Goal: Information Seeking & Learning: Learn about a topic

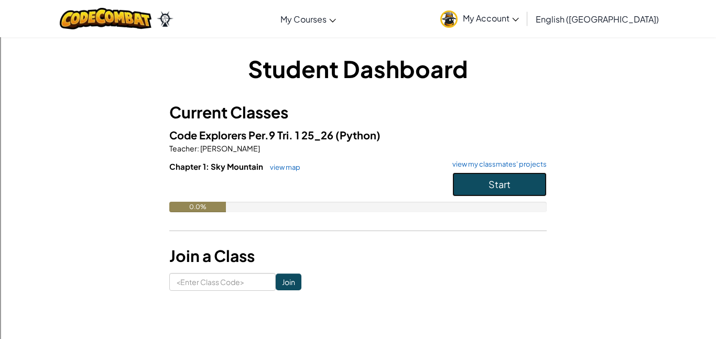
click at [532, 180] on button "Start" at bounding box center [499, 184] width 94 height 24
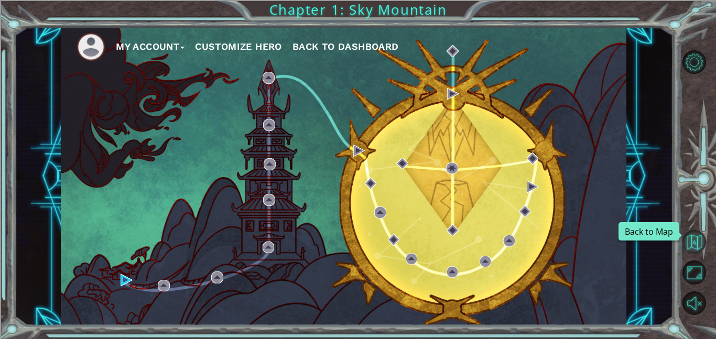
click at [697, 245] on button "Back to Map" at bounding box center [694, 242] width 24 height 24
click at [274, 48] on button "Customize Hero" at bounding box center [238, 47] width 87 height 16
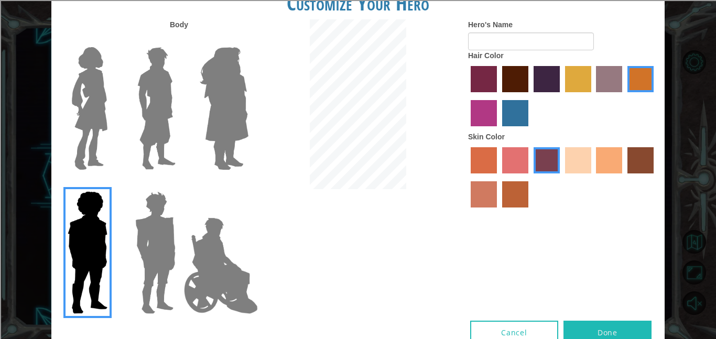
click at [77, 134] on img at bounding box center [90, 108] width 44 height 131
click at [112, 40] on input "Hero Connie" at bounding box center [112, 40] width 0 height 0
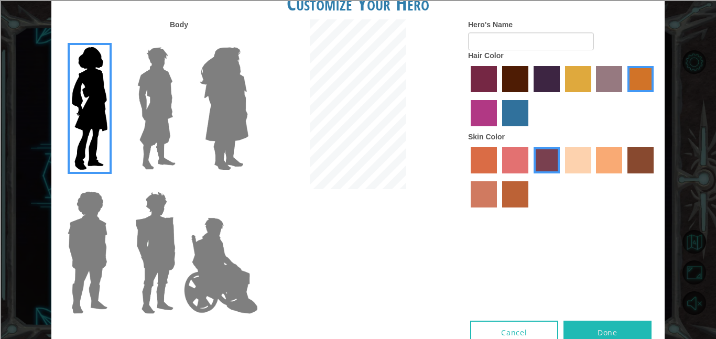
click at [145, 121] on img at bounding box center [156, 108] width 47 height 131
click at [180, 40] on input "Hero Lars" at bounding box center [180, 40] width 0 height 0
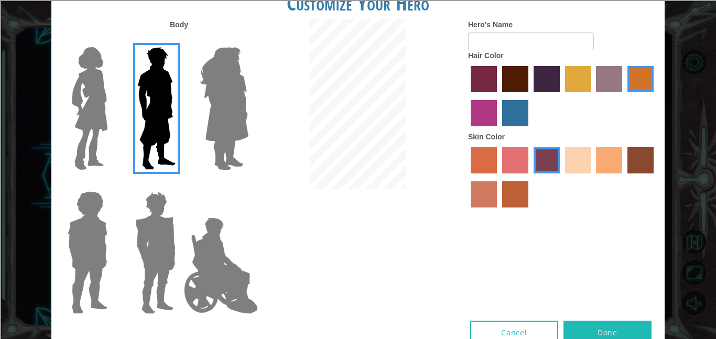
click at [214, 127] on img at bounding box center [223, 108] width 57 height 131
click at [248, 40] on input "Hero Amethyst" at bounding box center [248, 40] width 0 height 0
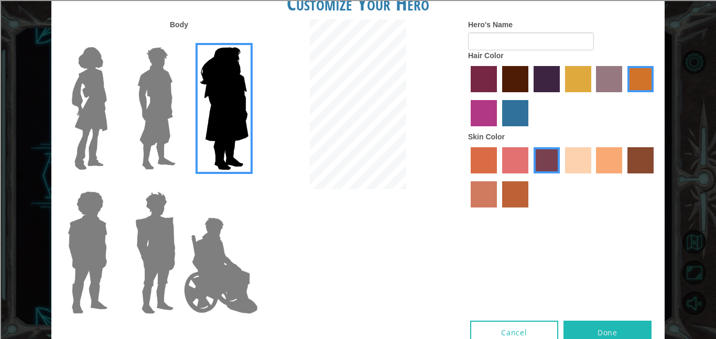
click at [159, 253] on img at bounding box center [155, 252] width 49 height 131
click at [180, 184] on input "Hero Garnet" at bounding box center [180, 184] width 0 height 0
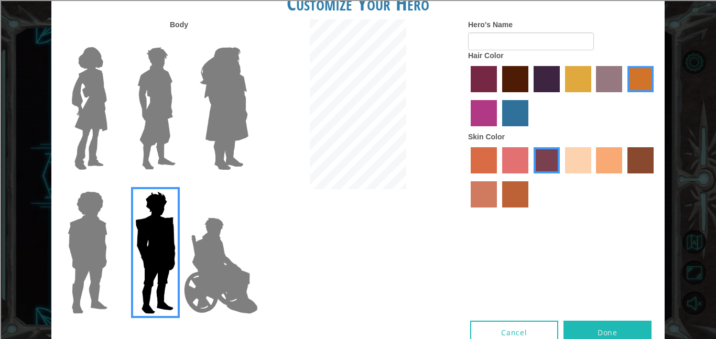
click at [205, 262] on img at bounding box center [221, 265] width 82 height 105
click at [248, 184] on input "Hero Jamie" at bounding box center [248, 184] width 0 height 0
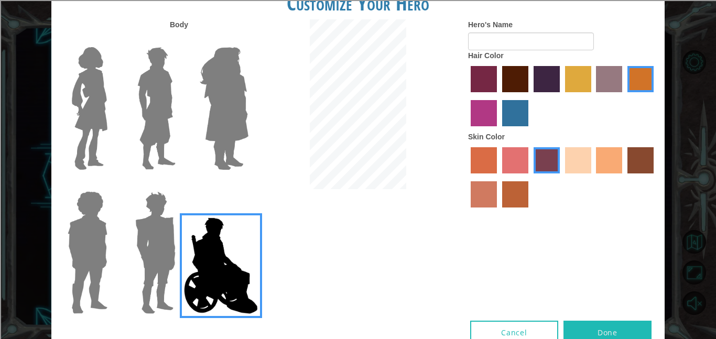
click at [89, 126] on img at bounding box center [90, 108] width 44 height 131
click at [112, 40] on input "Hero Connie" at bounding box center [112, 40] width 0 height 0
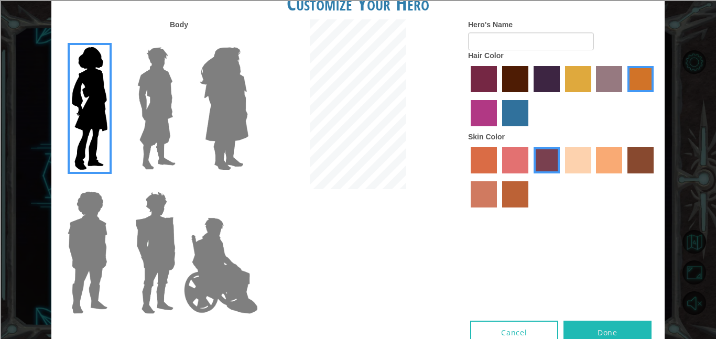
click at [544, 77] on label "hot purple hair color" at bounding box center [547, 79] width 26 height 26
click at [530, 96] on input "hot purple hair color" at bounding box center [530, 96] width 0 height 0
click at [613, 164] on label "tacao skin color" at bounding box center [609, 160] width 26 height 26
click at [593, 177] on input "tacao skin color" at bounding box center [593, 177] width 0 height 0
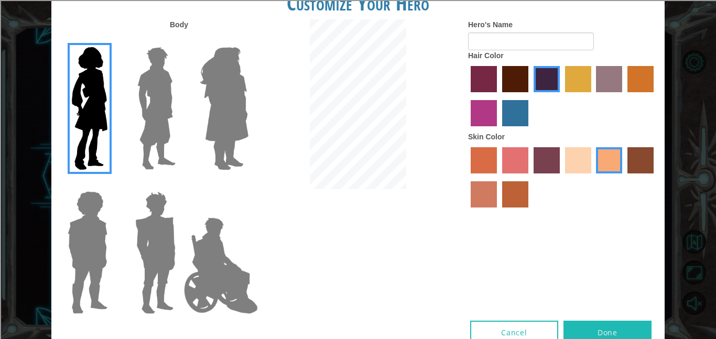
click at [476, 194] on label "burning sand skin color" at bounding box center [484, 194] width 26 height 26
click at [655, 177] on input "burning sand skin color" at bounding box center [655, 177] width 0 height 0
click at [614, 160] on label "tacao skin color" at bounding box center [609, 160] width 26 height 26
click at [593, 177] on input "tacao skin color" at bounding box center [593, 177] width 0 height 0
click at [521, 107] on label "lachmara hair color" at bounding box center [515, 113] width 26 height 26
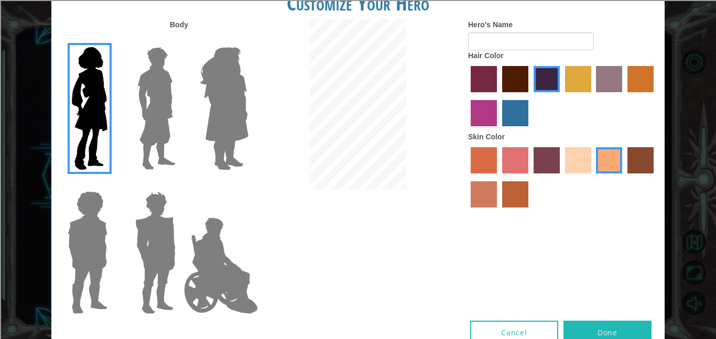
click at [498, 130] on input "lachmara hair color" at bounding box center [498, 130] width 0 height 0
click at [491, 110] on label "medium red violet hair color" at bounding box center [484, 113] width 26 height 26
click at [655, 96] on input "medium red violet hair color" at bounding box center [655, 96] width 0 height 0
click at [515, 81] on label "maroon hair color" at bounding box center [515, 79] width 26 height 26
click at [498, 96] on input "maroon hair color" at bounding box center [498, 96] width 0 height 0
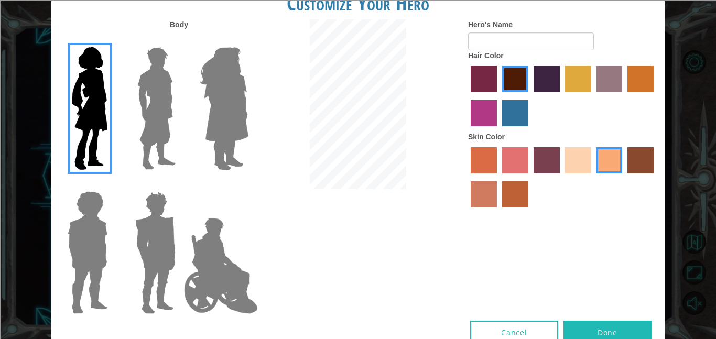
click at [550, 81] on label "hot purple hair color" at bounding box center [547, 79] width 26 height 26
click at [530, 96] on input "hot purple hair color" at bounding box center [530, 96] width 0 height 0
click at [521, 80] on label "maroon hair color" at bounding box center [515, 79] width 26 height 26
click at [498, 96] on input "maroon hair color" at bounding box center [498, 96] width 0 height 0
click at [212, 121] on img at bounding box center [223, 108] width 57 height 131
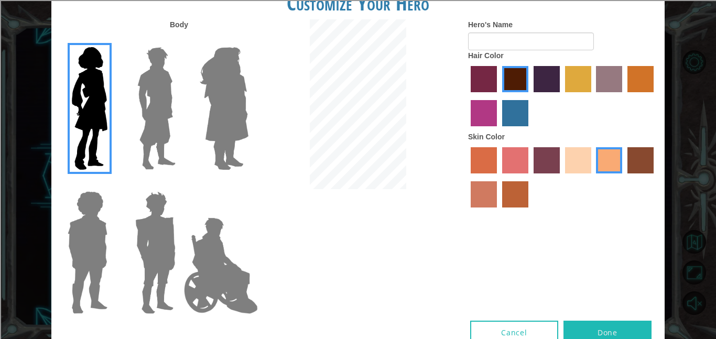
click at [248, 40] on input "Hero Amethyst" at bounding box center [248, 40] width 0 height 0
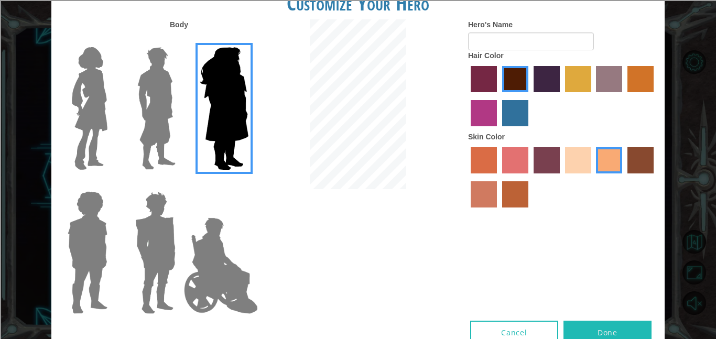
click at [166, 129] on img at bounding box center [156, 108] width 47 height 131
click at [180, 40] on input "Hero Lars" at bounding box center [180, 40] width 0 height 0
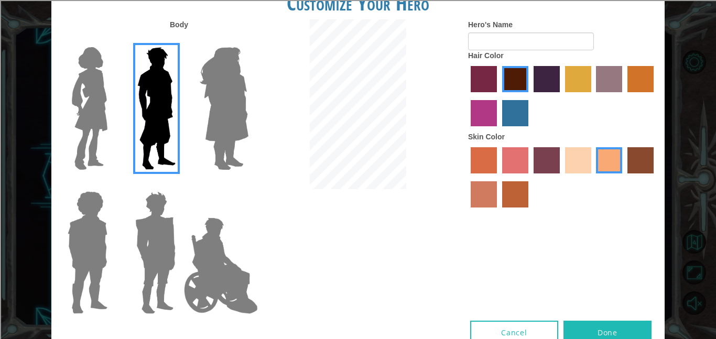
click at [108, 126] on img at bounding box center [90, 108] width 44 height 131
click at [112, 40] on input "Hero Connie" at bounding box center [112, 40] width 0 height 0
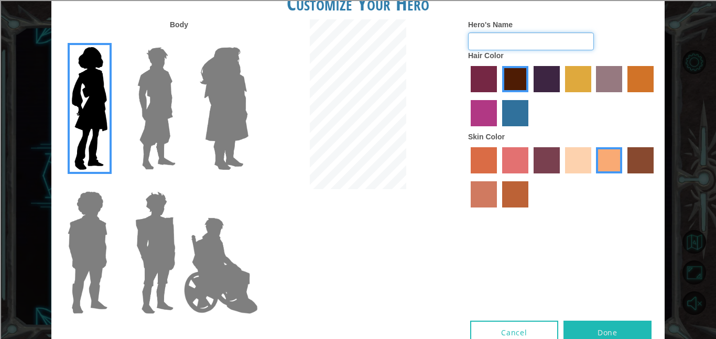
click at [566, 42] on input "Hero's Name" at bounding box center [531, 41] width 126 height 18
click at [551, 73] on label "hot purple hair color" at bounding box center [547, 79] width 26 height 26
click at [530, 96] on input "hot purple hair color" at bounding box center [530, 96] width 0 height 0
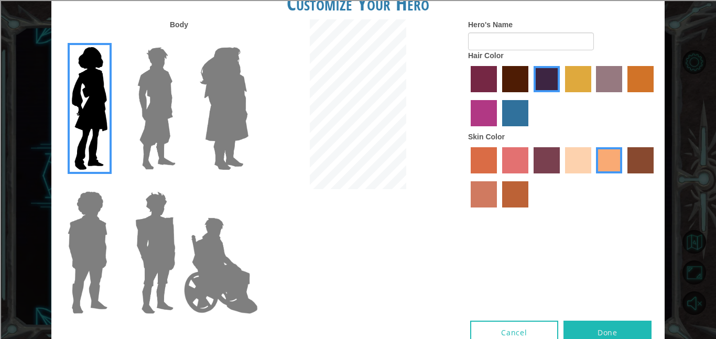
click at [574, 80] on label "tulip tree hair color" at bounding box center [578, 79] width 26 height 26
click at [561, 96] on input "tulip tree hair color" at bounding box center [561, 96] width 0 height 0
click at [619, 83] on label "bazaar hair color" at bounding box center [609, 79] width 26 height 26
click at [593, 96] on input "bazaar hair color" at bounding box center [593, 96] width 0 height 0
click at [483, 81] on label "paprika hair color" at bounding box center [484, 79] width 26 height 26
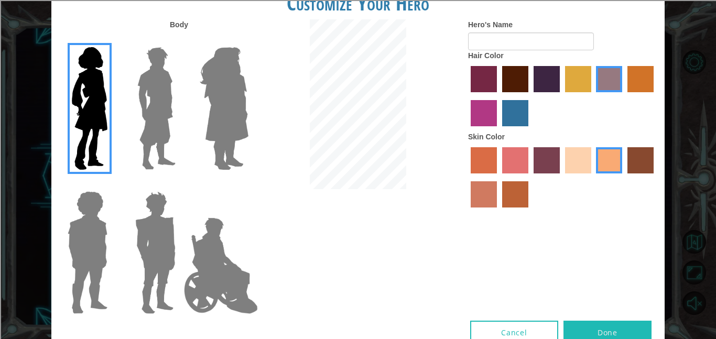
click at [467, 96] on input "paprika hair color" at bounding box center [467, 96] width 0 height 0
click at [542, 82] on label "hot purple hair color" at bounding box center [547, 79] width 26 height 26
click at [530, 96] on input "hot purple hair color" at bounding box center [530, 96] width 0 height 0
click at [478, 73] on label "paprika hair color" at bounding box center [484, 79] width 26 height 26
click at [467, 96] on input "paprika hair color" at bounding box center [467, 96] width 0 height 0
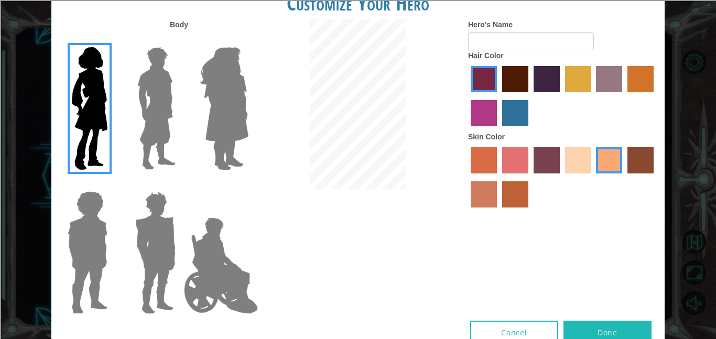
click at [496, 113] on label "medium red violet hair color" at bounding box center [484, 113] width 26 height 26
click at [655, 96] on input "medium red violet hair color" at bounding box center [655, 96] width 0 height 0
click at [520, 113] on label "lachmara hair color" at bounding box center [515, 113] width 26 height 26
click at [498, 130] on input "lachmara hair color" at bounding box center [498, 130] width 0 height 0
click at [530, 84] on div at bounding box center [562, 97] width 189 height 68
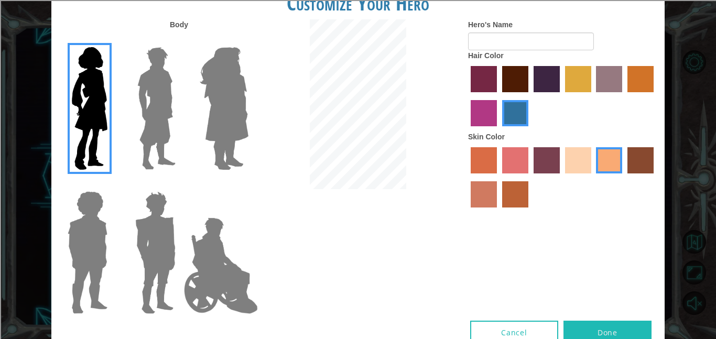
click at [537, 84] on label "hot purple hair color" at bounding box center [547, 79] width 26 height 26
click at [530, 96] on input "hot purple hair color" at bounding box center [530, 96] width 0 height 0
click at [575, 164] on label "sandy beach skin color" at bounding box center [578, 160] width 26 height 26
click at [561, 177] on input "sandy beach skin color" at bounding box center [561, 177] width 0 height 0
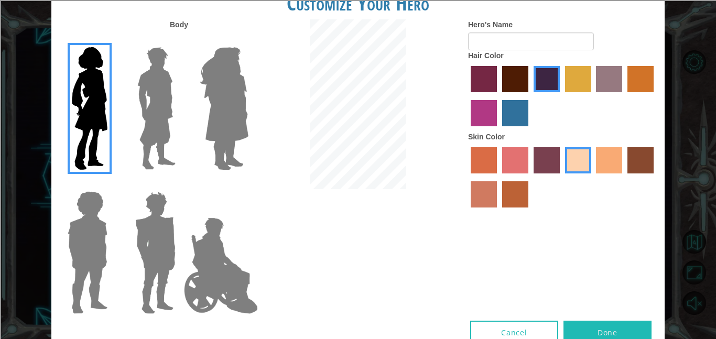
click at [507, 159] on label "froly skin color" at bounding box center [515, 160] width 26 height 26
click at [498, 177] on input "froly skin color" at bounding box center [498, 177] width 0 height 0
click at [480, 160] on label "sorbus skin color" at bounding box center [484, 160] width 26 height 26
click at [467, 177] on input "sorbus skin color" at bounding box center [467, 177] width 0 height 0
click at [616, 161] on label "tacao skin color" at bounding box center [609, 160] width 26 height 26
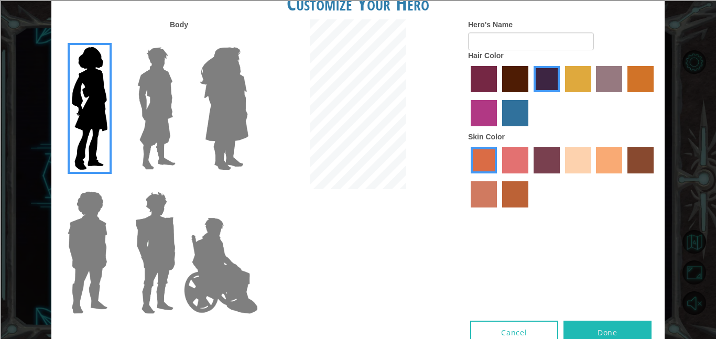
click at [593, 177] on input "tacao skin color" at bounding box center [593, 177] width 0 height 0
click at [637, 162] on label "karma skin color" at bounding box center [640, 160] width 26 height 26
click at [624, 177] on input "karma skin color" at bounding box center [624, 177] width 0 height 0
click at [607, 162] on label "tacao skin color" at bounding box center [609, 160] width 26 height 26
click at [593, 177] on input "tacao skin color" at bounding box center [593, 177] width 0 height 0
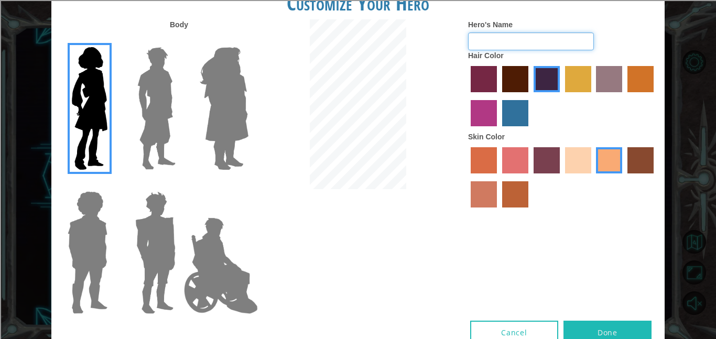
click at [503, 49] on input "Hero's Name" at bounding box center [531, 41] width 126 height 18
type input "Rune"
click at [637, 331] on button "Done" at bounding box center [607, 333] width 88 height 24
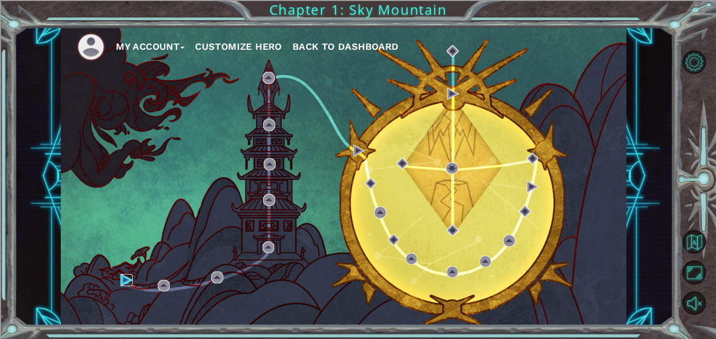
click at [125, 279] on img at bounding box center [127, 280] width 12 height 12
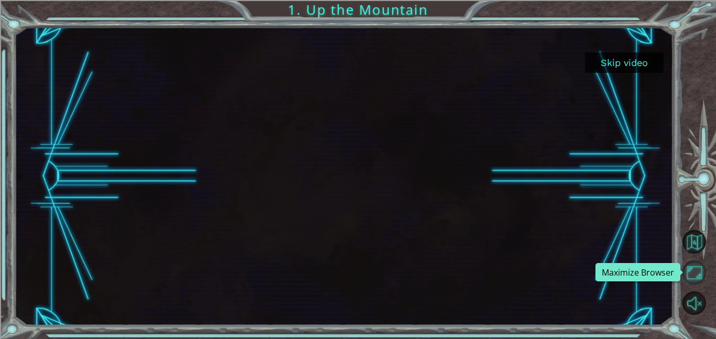
click at [702, 279] on button "Maximize Browser" at bounding box center [694, 272] width 24 height 24
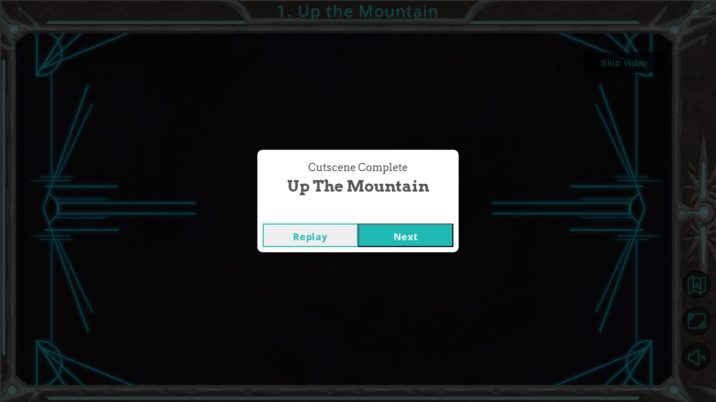
click at [407, 238] on button "Next" at bounding box center [405, 236] width 95 height 24
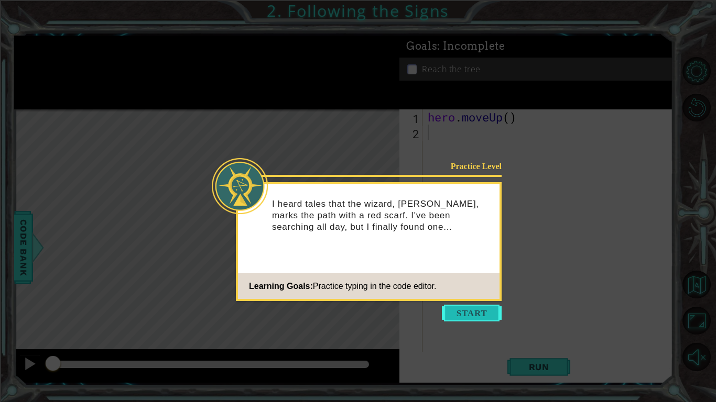
click at [480, 311] on button "Start" at bounding box center [472, 313] width 60 height 17
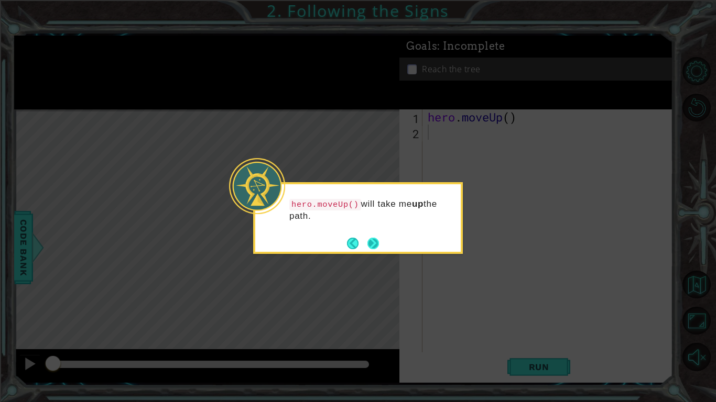
click at [371, 247] on button "Next" at bounding box center [372, 243] width 13 height 13
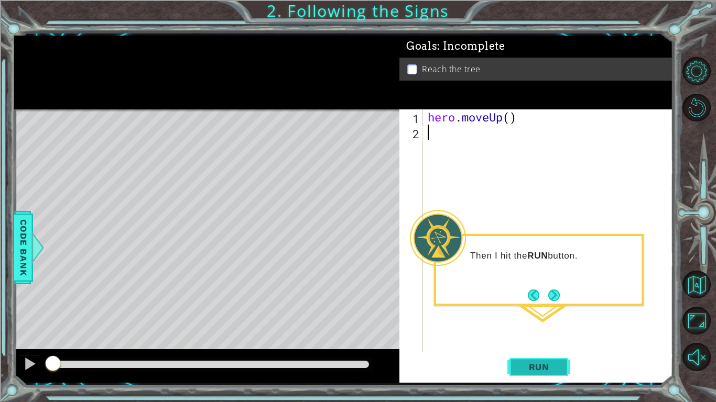
click at [536, 339] on button "Run" at bounding box center [538, 367] width 63 height 27
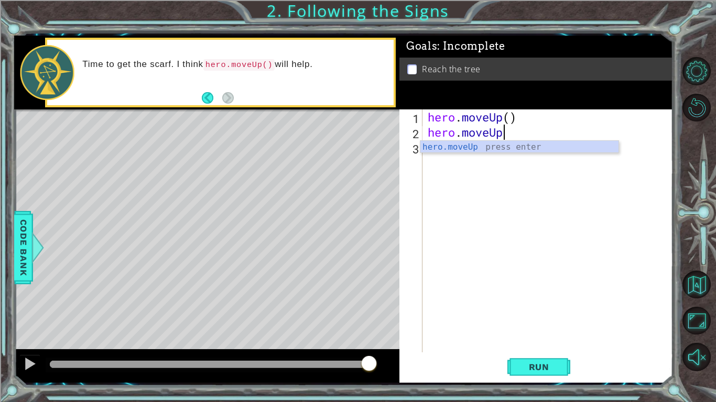
scroll to position [0, 3]
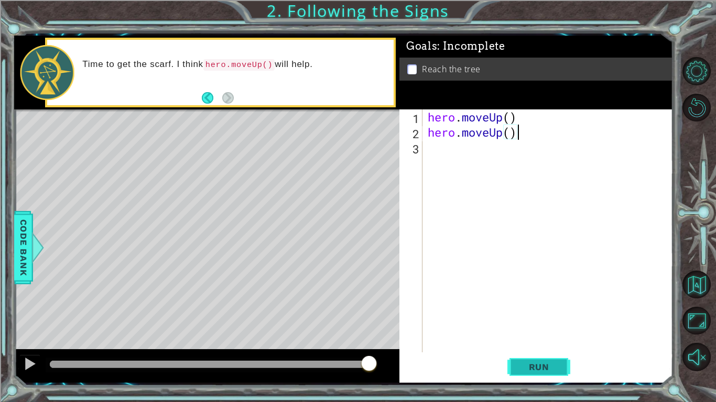
type textarea "hero.moveUp()"
click at [537, 339] on span "Run" at bounding box center [538, 367] width 41 height 10
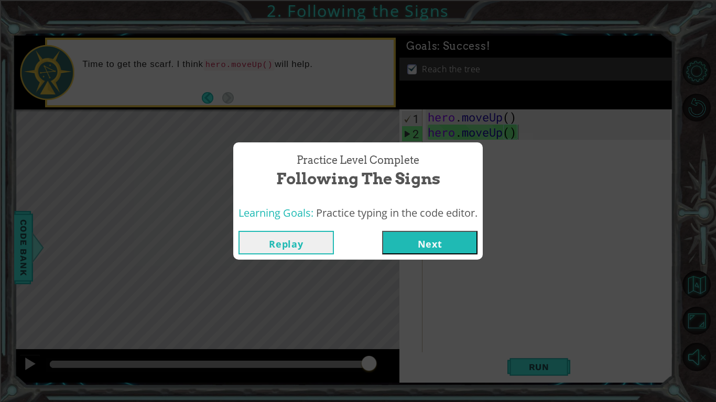
click at [437, 231] on button "Next" at bounding box center [429, 243] width 95 height 24
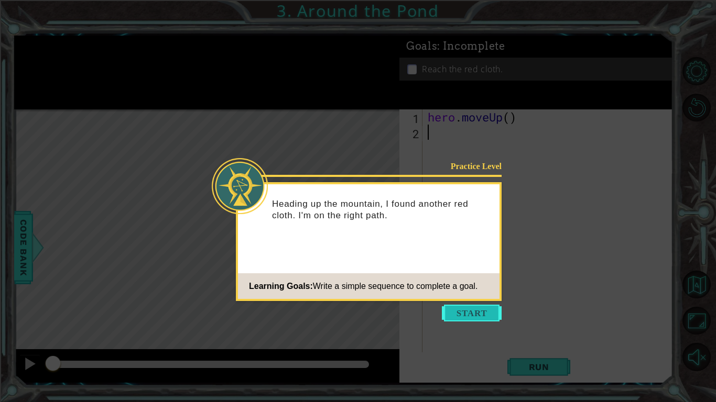
click at [475, 316] on button "Start" at bounding box center [472, 313] width 60 height 17
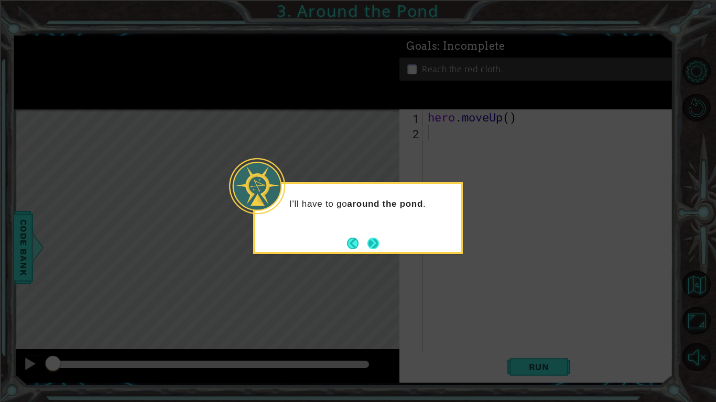
click at [376, 245] on button "Next" at bounding box center [373, 243] width 14 height 14
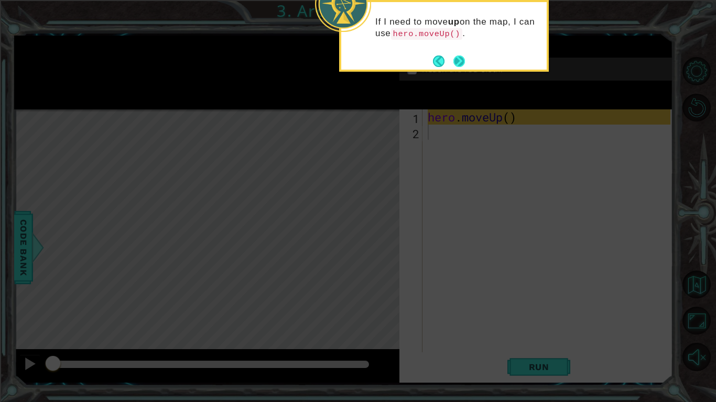
click at [462, 58] on button "Next" at bounding box center [459, 60] width 19 height 19
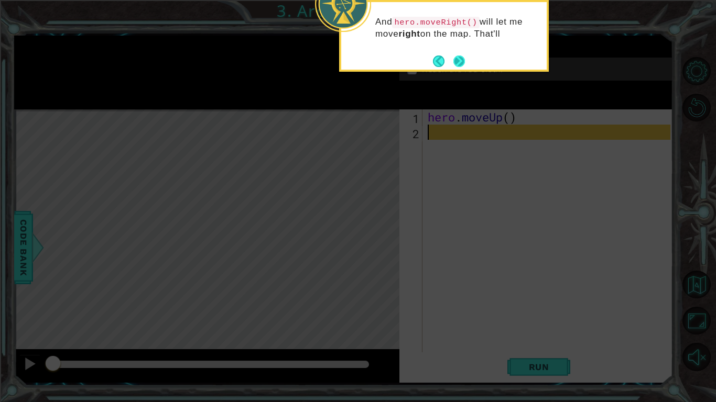
click at [460, 57] on button "Next" at bounding box center [459, 62] width 14 height 14
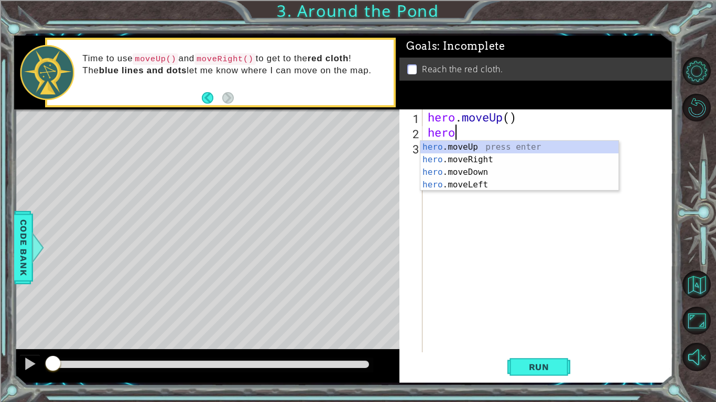
scroll to position [0, 1]
type textarea "hero.m"
click at [485, 159] on div "hero.m oveUp press enter hero.m oveRight press enter hero.m oveDown press enter…" at bounding box center [519, 178] width 198 height 75
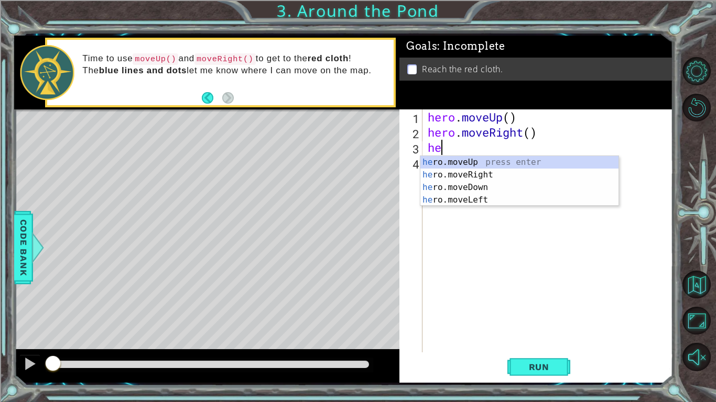
type textarea "hero"
click at [469, 158] on div "hero .moveUp press enter hero .moveRight press enter hero .moveDown press enter…" at bounding box center [519, 193] width 198 height 75
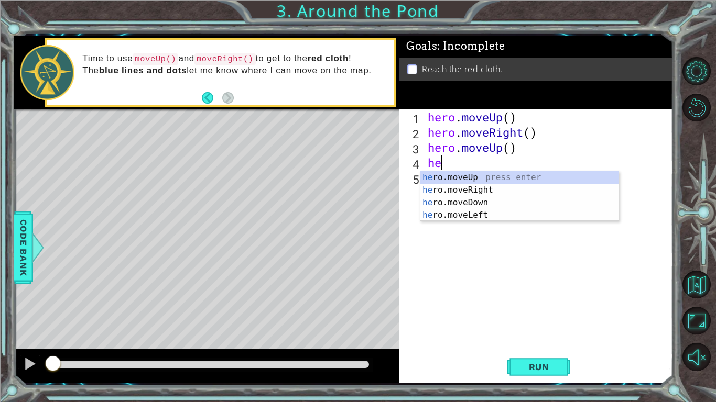
type textarea "hero"
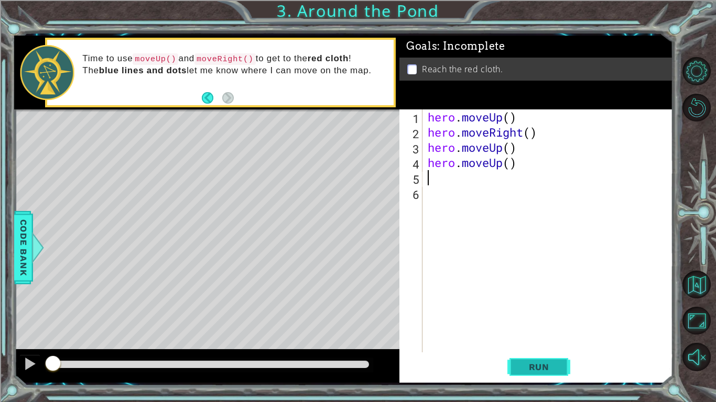
click at [550, 339] on span "Run" at bounding box center [538, 367] width 41 height 10
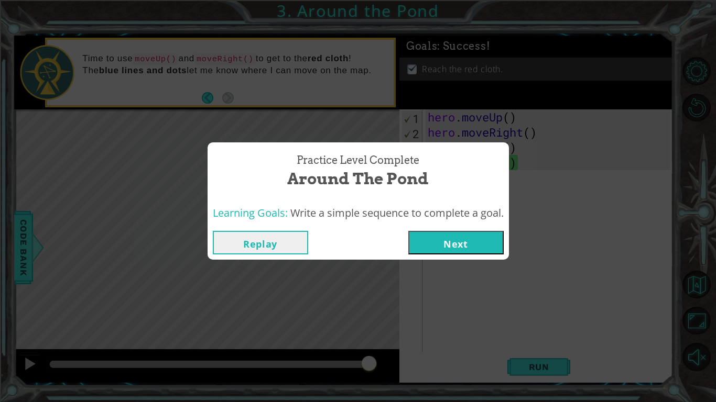
click at [454, 250] on button "Next" at bounding box center [455, 243] width 95 height 24
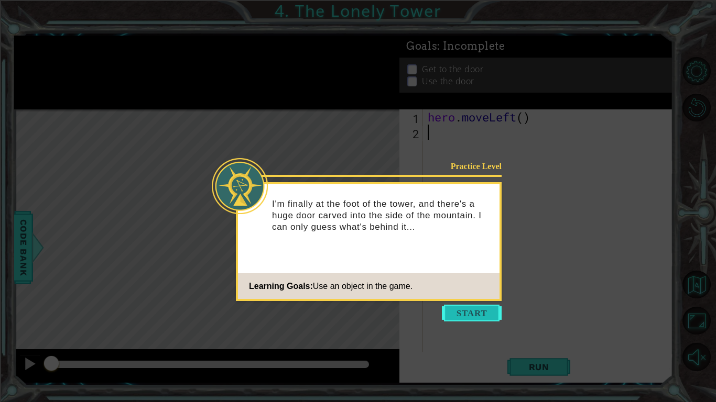
click at [480, 312] on button "Start" at bounding box center [472, 313] width 60 height 17
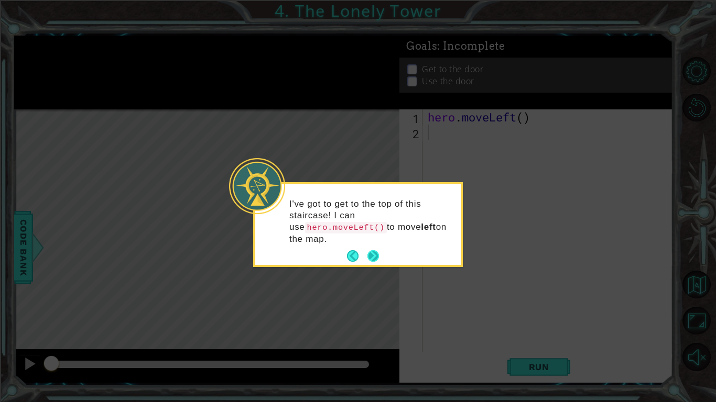
click at [373, 257] on button "Next" at bounding box center [373, 256] width 13 height 13
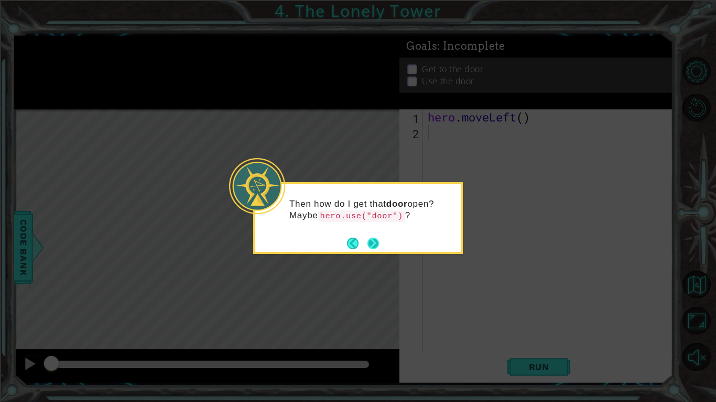
click at [376, 240] on button "Next" at bounding box center [373, 243] width 13 height 13
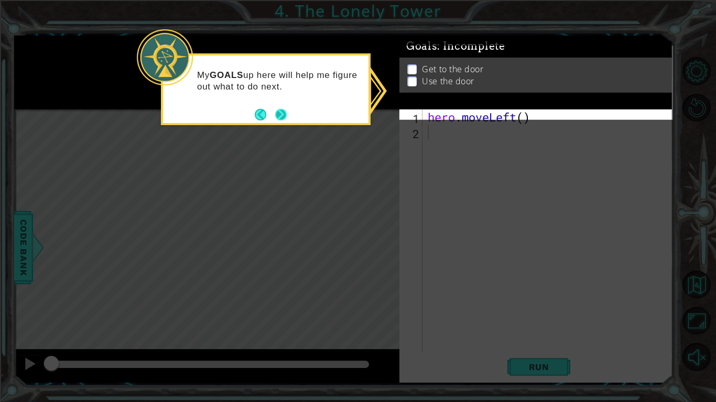
click at [285, 113] on button "Next" at bounding box center [280, 114] width 15 height 15
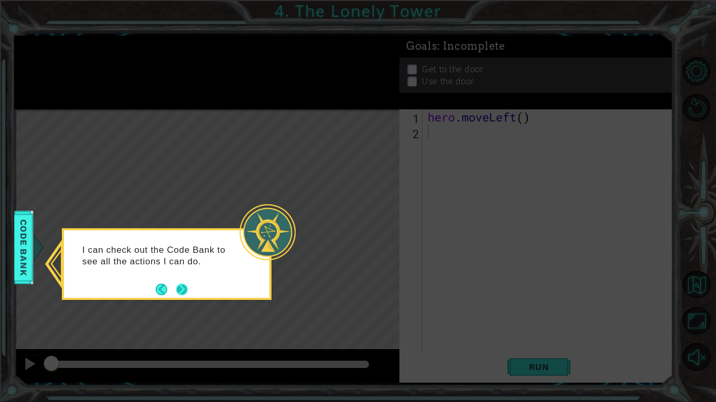
click at [182, 293] on button "Next" at bounding box center [182, 290] width 12 height 12
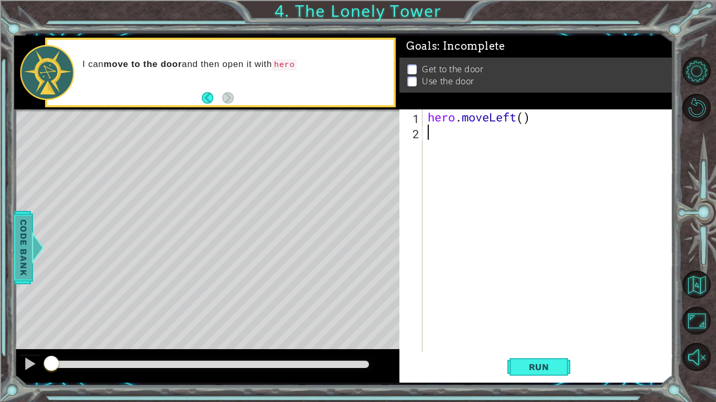
click at [19, 242] on span "Code Bank" at bounding box center [13, 247] width 17 height 64
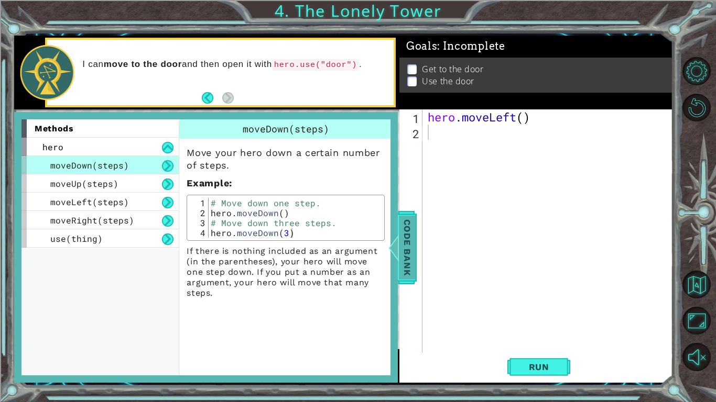
click at [401, 240] on span "Code Bank" at bounding box center [407, 247] width 17 height 64
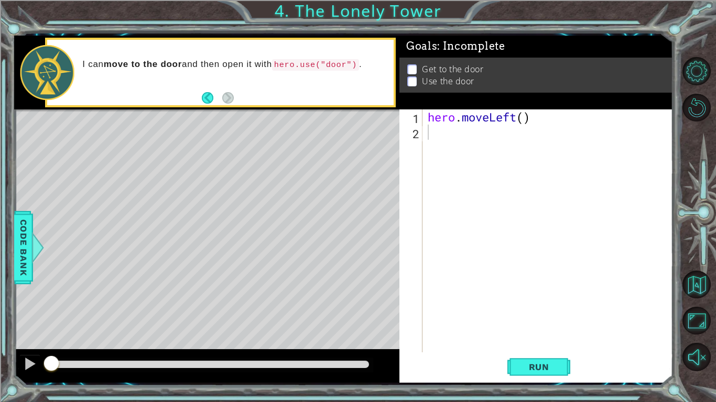
click at [449, 134] on div "hero . moveLeft ( )" at bounding box center [551, 247] width 250 height 274
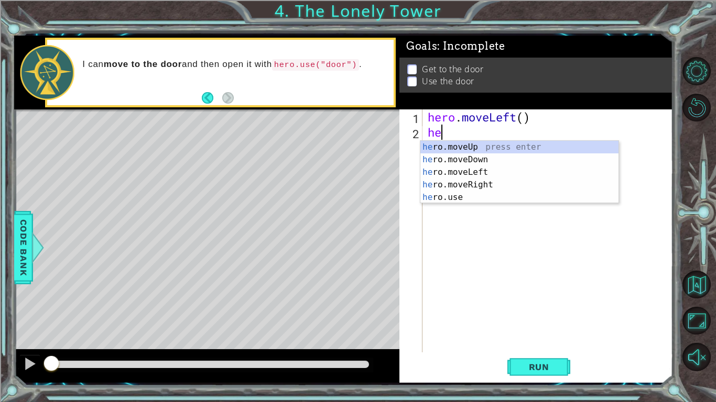
type textarea "hero"
click at [469, 169] on div "hero .moveUp press enter hero .moveDown press enter hero .moveLeft press enter …" at bounding box center [519, 185] width 198 height 88
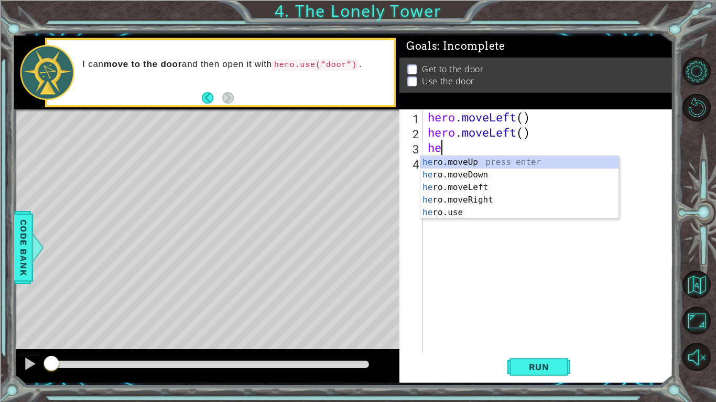
type textarea "hero"
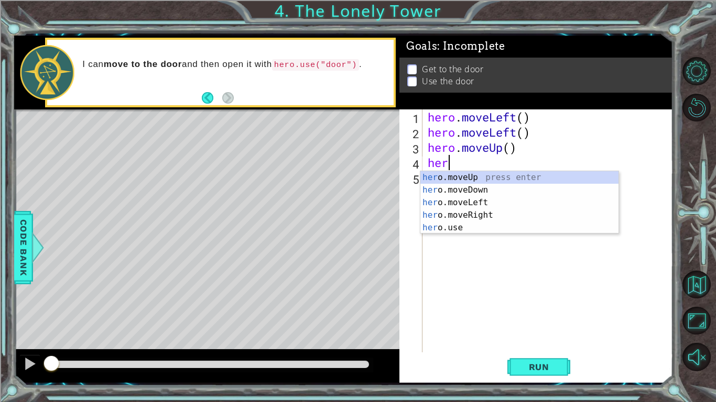
type textarea "hero"
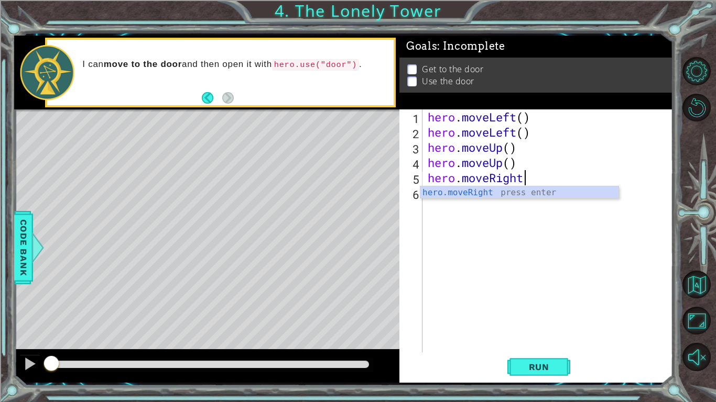
scroll to position [0, 4]
type textarea "hero.moveRight()"
click at [528, 191] on div "hero . moveLeft ( ) hero . moveLeft ( ) hero . moveUp ( ) hero . moveUp ( ) her…" at bounding box center [551, 247] width 250 height 274
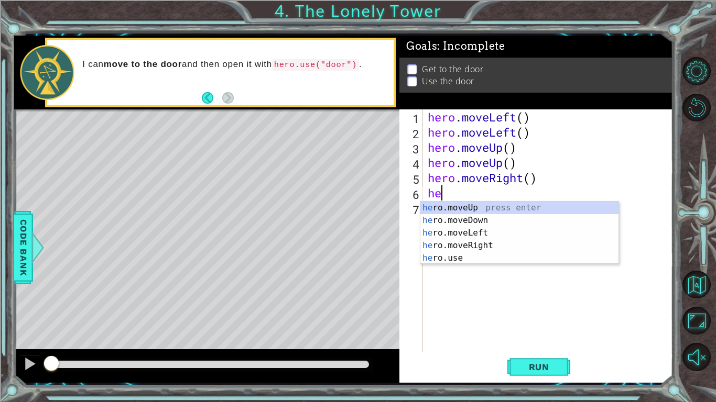
type textarea "hero"
click at [517, 246] on div "hero .moveUp press enter hero .moveDown press enter hero .moveLeft press enter …" at bounding box center [519, 246] width 198 height 88
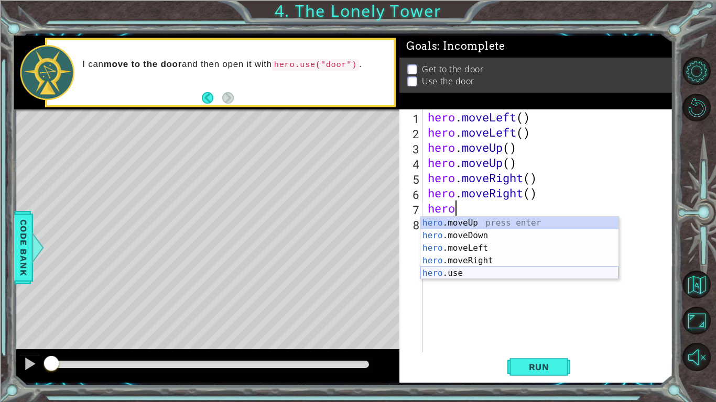
click at [461, 270] on div "hero .moveUp press enter hero .moveDown press enter hero .moveLeft press enter …" at bounding box center [519, 261] width 198 height 88
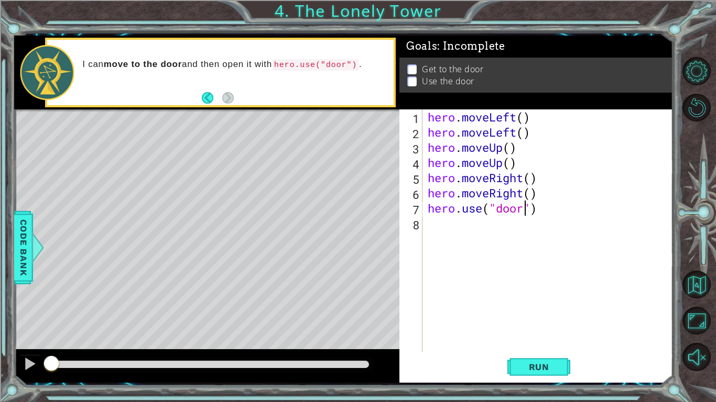
scroll to position [0, 4]
type textarea "hero.use("door")"
click at [542, 339] on button "Run" at bounding box center [538, 367] width 63 height 27
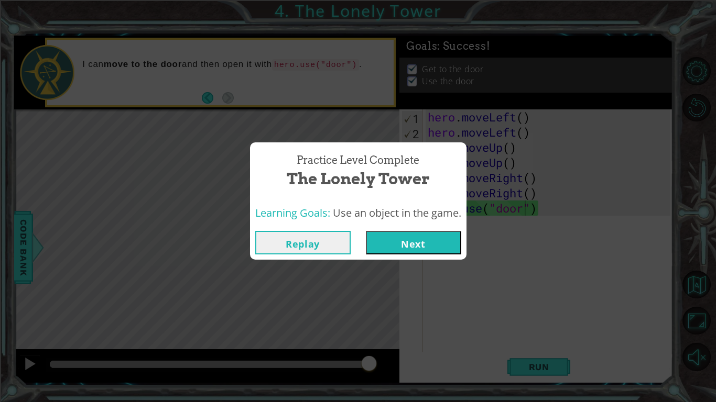
click at [439, 244] on button "Next" at bounding box center [413, 243] width 95 height 24
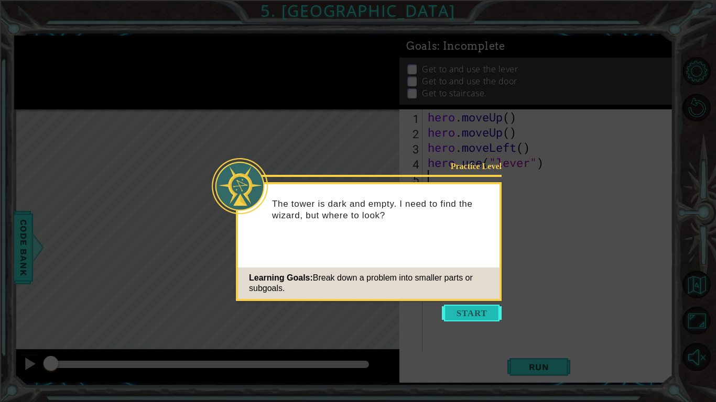
click at [464, 321] on button "Start" at bounding box center [472, 313] width 60 height 17
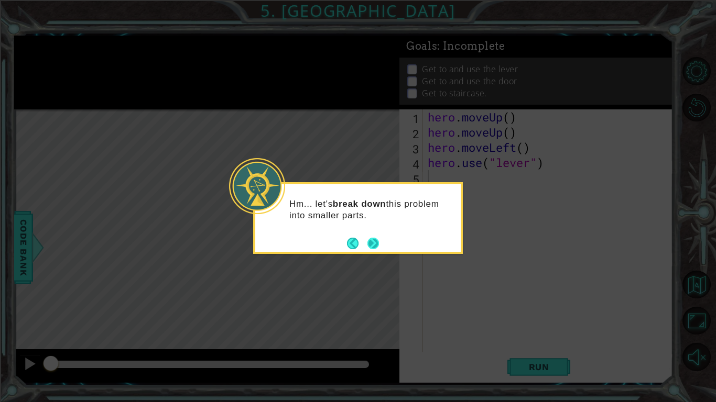
click at [367, 240] on button "Next" at bounding box center [373, 244] width 16 height 16
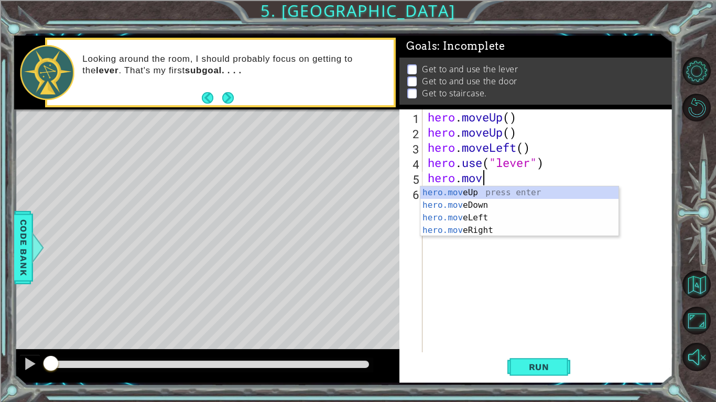
scroll to position [0, 2]
type textarea "hero.move"
click at [483, 229] on div "hero.move Up press enter hero.move Down press enter hero.move Left press enter …" at bounding box center [519, 224] width 198 height 75
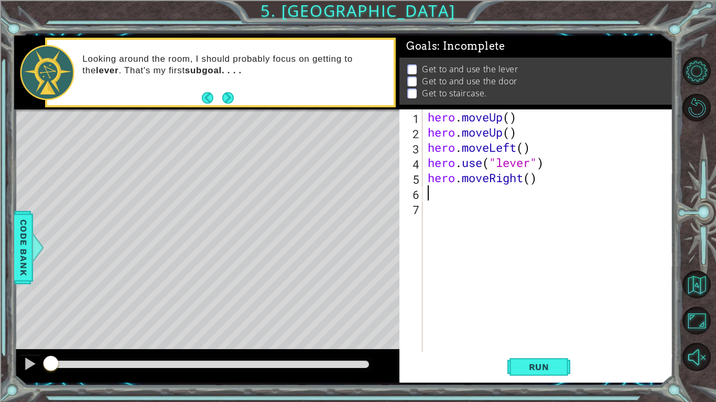
scroll to position [0, 0]
type textarea "he"
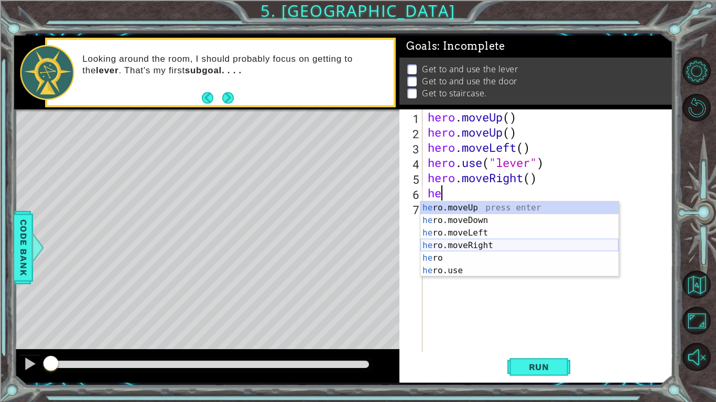
click at [471, 244] on div "he ro.moveUp press enter he ro.moveDown press enter he ro.moveLeft press enter …" at bounding box center [519, 252] width 198 height 101
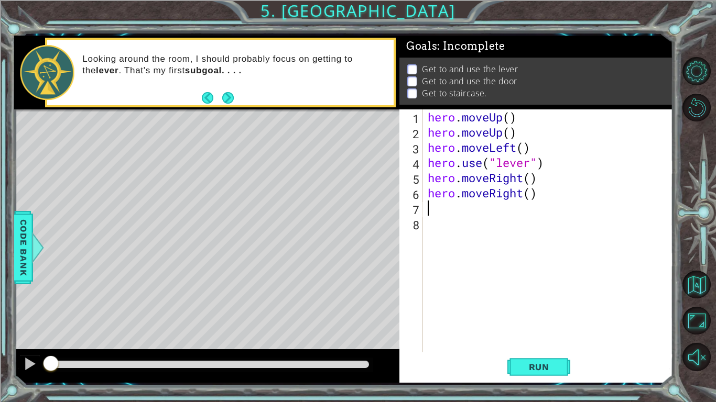
type textarea "m"
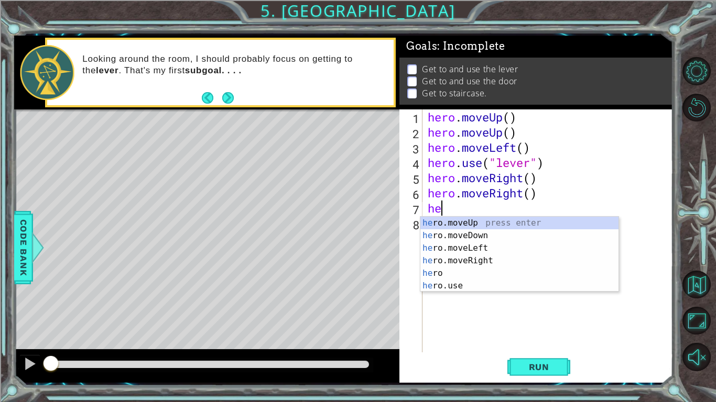
type textarea "hero"
click at [475, 276] on div "hero press enter hero .moveUp press enter hero .moveDown press enter hero .move…" at bounding box center [519, 267] width 198 height 101
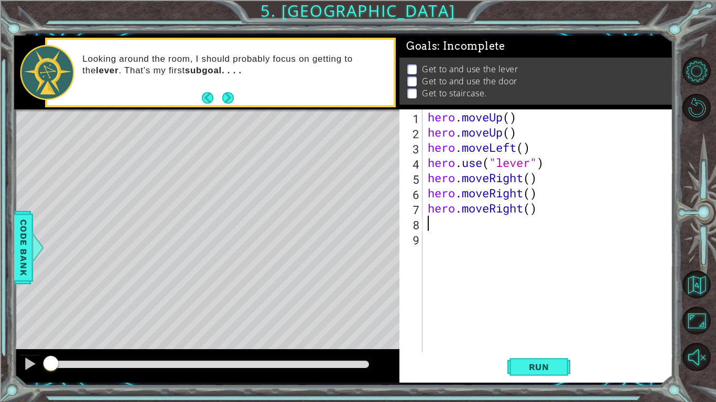
scroll to position [0, 0]
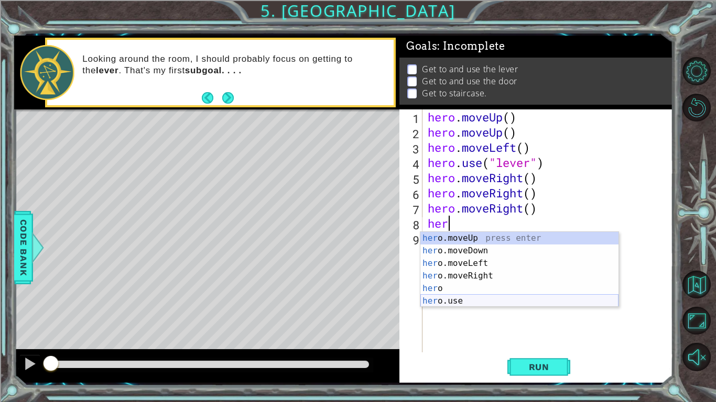
click at [486, 300] on div "her o.moveUp press enter her o.moveDown press enter her o.moveLeft press enter …" at bounding box center [519, 282] width 198 height 101
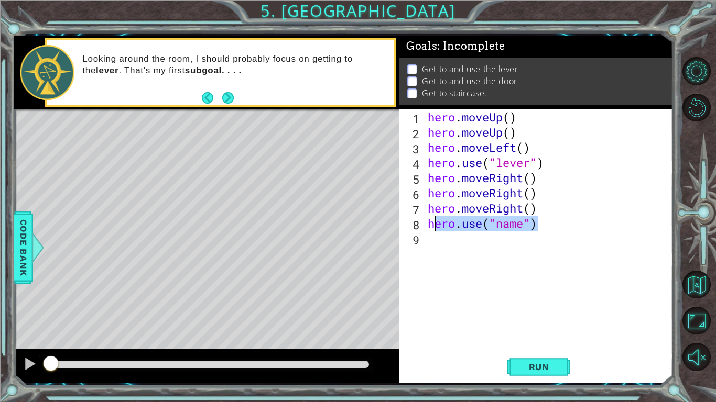
drag, startPoint x: 542, startPoint y: 227, endPoint x: 434, endPoint y: 223, distance: 108.5
click at [434, 223] on div "hero . moveUp ( ) hero . moveUp ( ) hero . moveLeft ( ) hero . use ( "lever" ) …" at bounding box center [551, 247] width 250 height 274
type textarea "h"
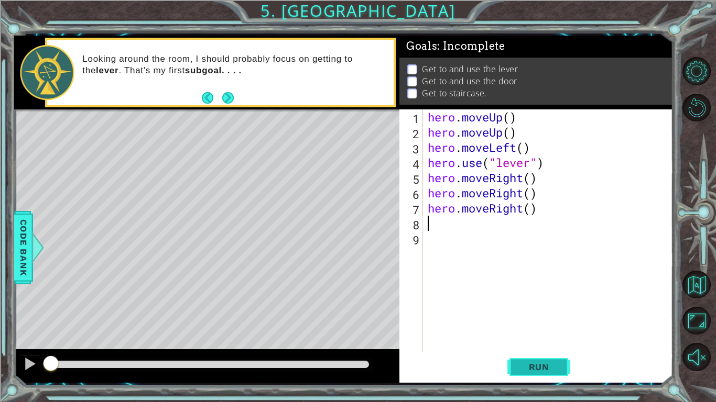
click at [532, 339] on button "Run" at bounding box center [538, 367] width 63 height 27
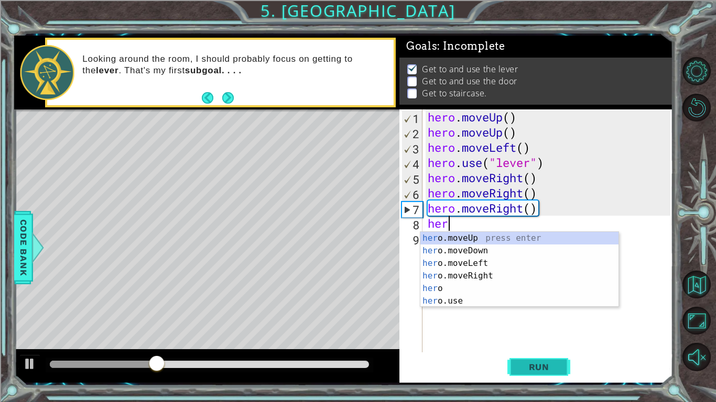
scroll to position [0, 1]
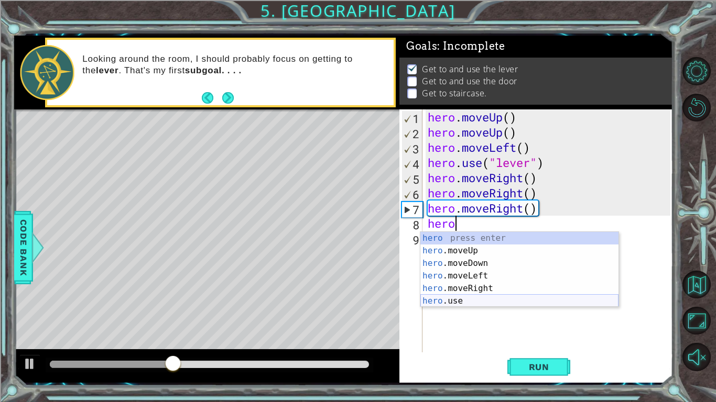
click at [478, 303] on div "hero press enter hero .moveUp press enter hero .moveDown press enter hero .move…" at bounding box center [519, 282] width 198 height 101
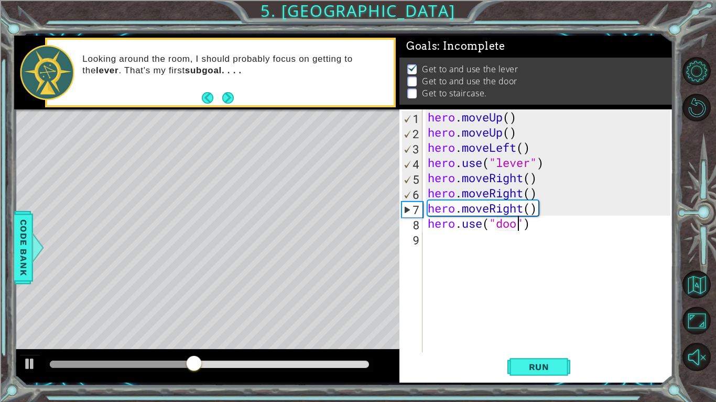
scroll to position [0, 4]
type textarea "hero.use("door")"
click at [531, 339] on span "Run" at bounding box center [538, 367] width 41 height 10
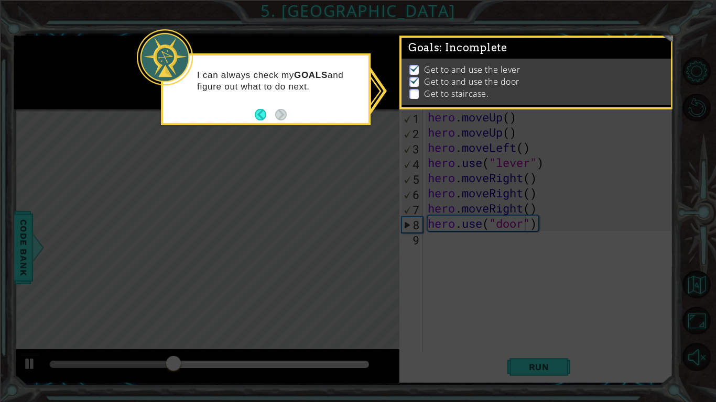
click at [445, 94] on p "Get to staircase." at bounding box center [456, 94] width 64 height 12
click at [264, 110] on button "Back" at bounding box center [265, 115] width 20 height 12
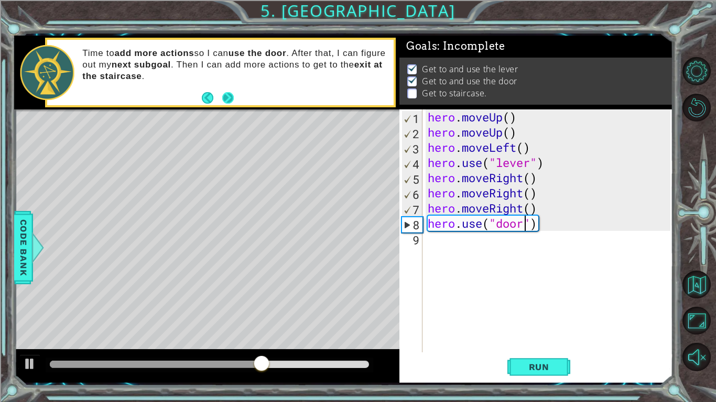
click at [228, 96] on button "Next" at bounding box center [228, 98] width 12 height 12
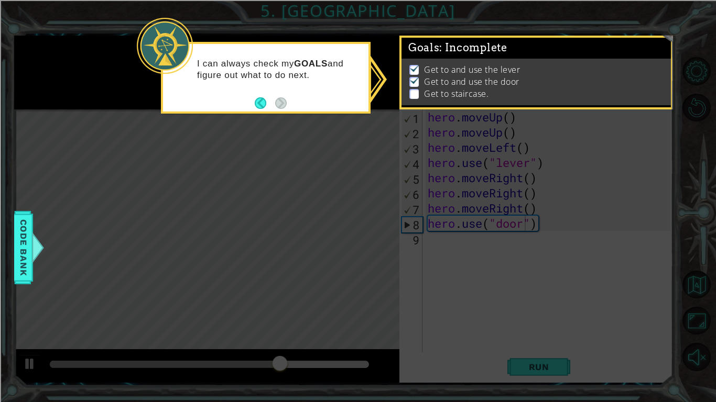
click at [364, 170] on icon at bounding box center [358, 201] width 716 height 402
click at [264, 105] on button "Back" at bounding box center [265, 103] width 20 height 12
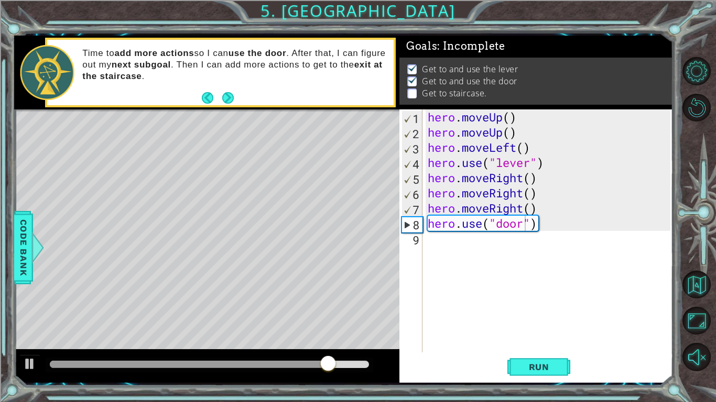
click at [412, 79] on img at bounding box center [412, 79] width 10 height 8
click at [414, 92] on p at bounding box center [411, 94] width 9 height 10
click at [444, 240] on div "hero . moveUp ( ) hero . moveUp ( ) hero . moveLeft ( ) hero . use ( "lever" ) …" at bounding box center [551, 247] width 250 height 274
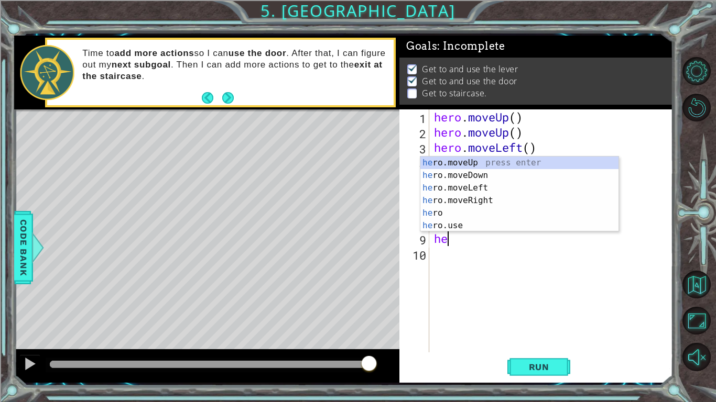
type textarea "hero"
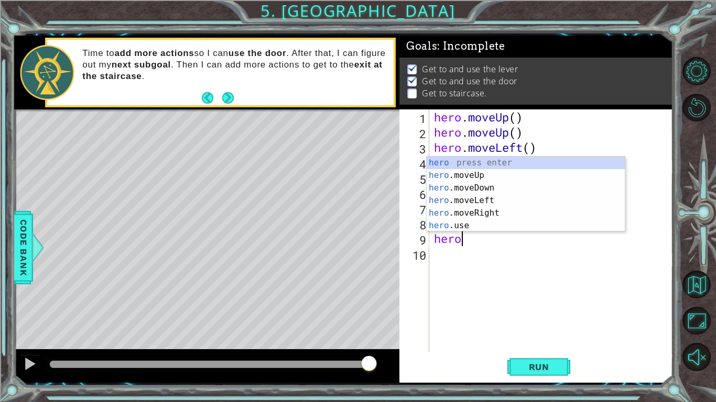
scroll to position [0, 1]
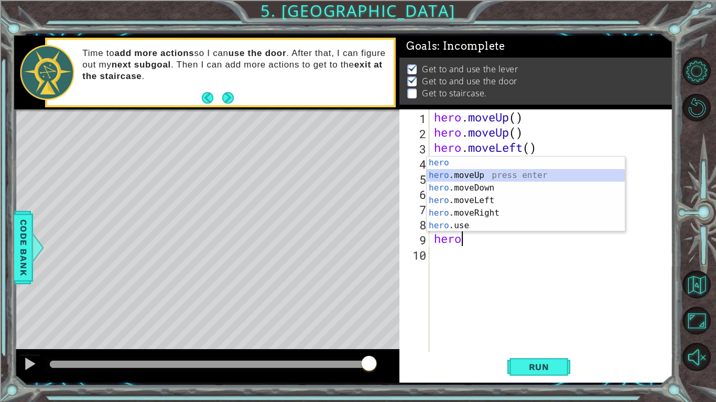
click at [494, 179] on div "hero press enter hero .moveUp press enter hero .moveDown press enter hero .move…" at bounding box center [526, 207] width 198 height 101
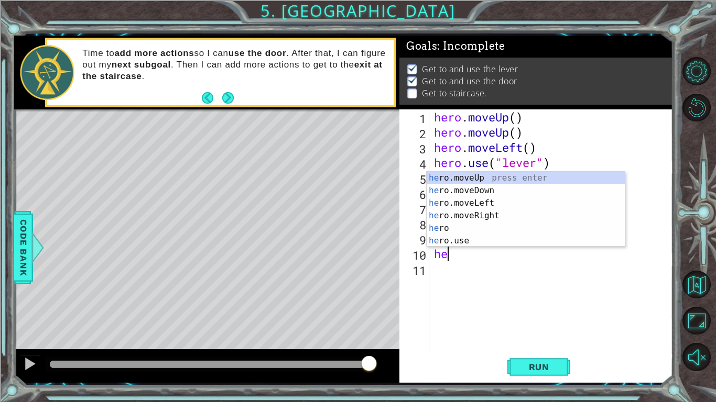
type textarea "hero"
click at [477, 186] on div "hero press enter hero .moveUp press enter hero .moveDown press enter hero .move…" at bounding box center [526, 222] width 198 height 101
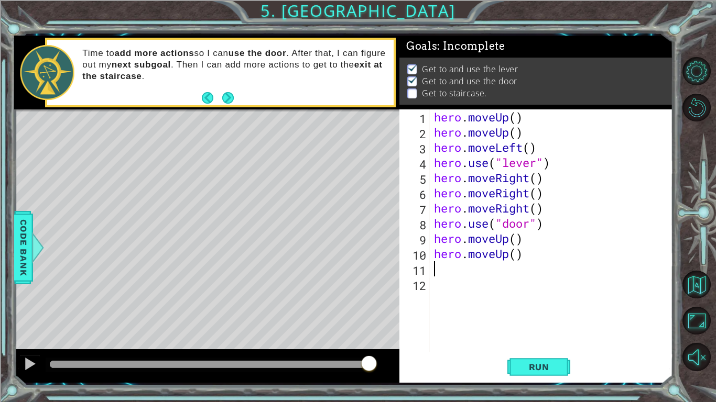
scroll to position [0, 0]
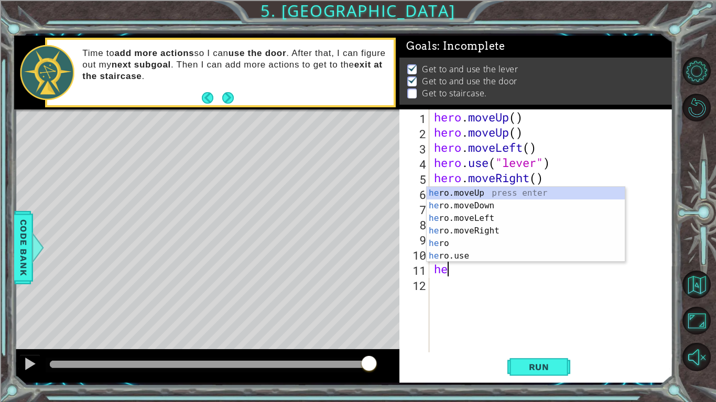
type textarea "hero"
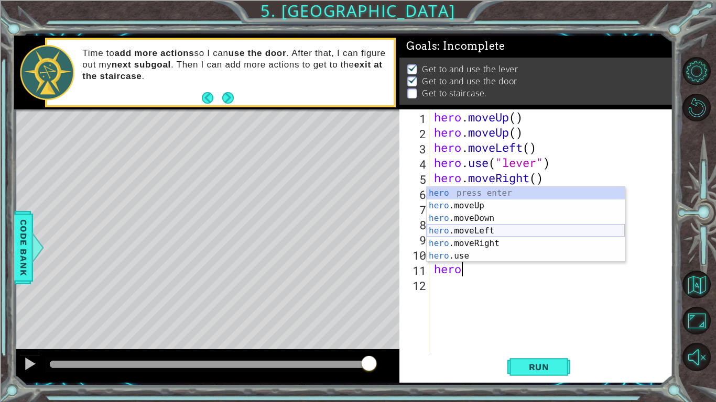
click at [484, 228] on div "hero press enter hero .moveUp press enter hero .moveDown press enter hero .move…" at bounding box center [526, 237] width 198 height 101
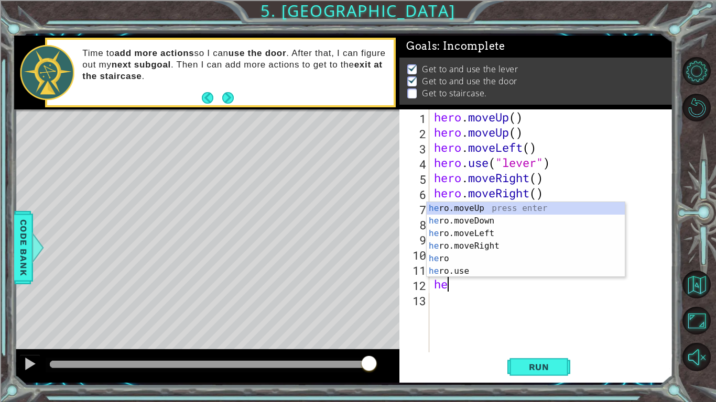
type textarea "hero"
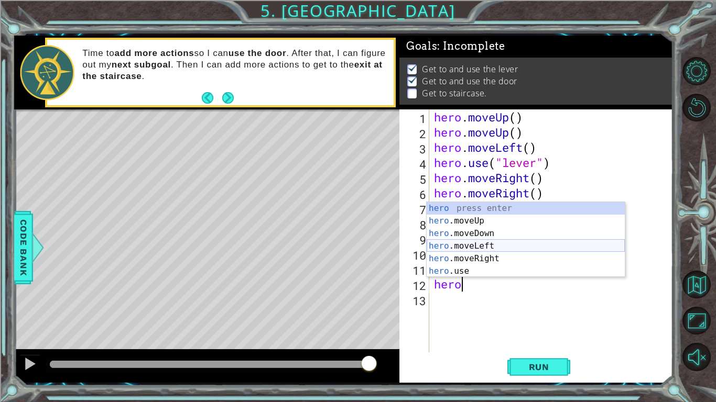
click at [487, 247] on div "hero press enter hero .moveUp press enter hero .moveDown press enter hero .move…" at bounding box center [526, 252] width 198 height 101
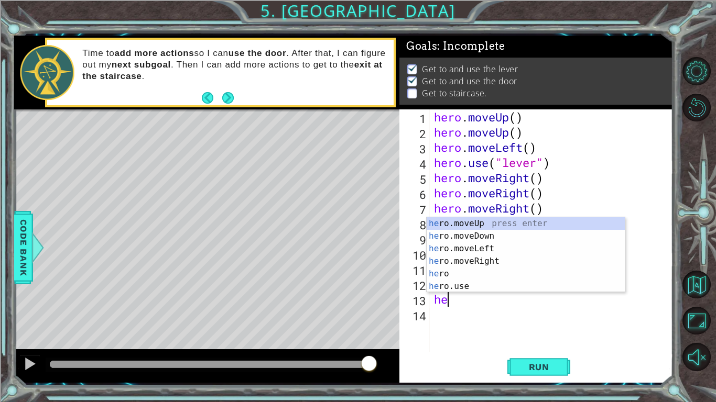
type textarea "hero"
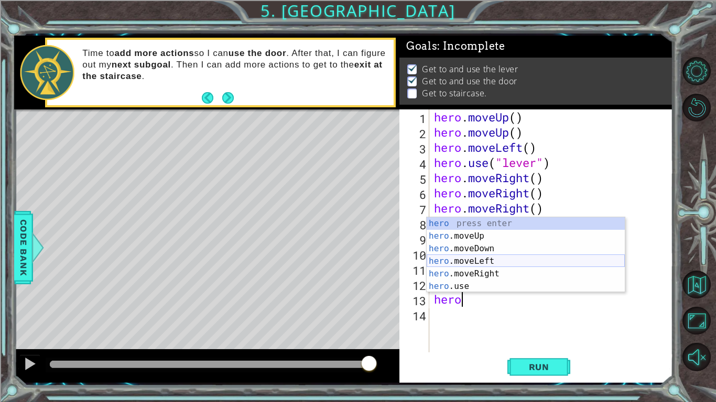
click at [486, 260] on div "hero press enter hero .moveUp press enter hero .moveDown press enter hero .move…" at bounding box center [526, 267] width 198 height 101
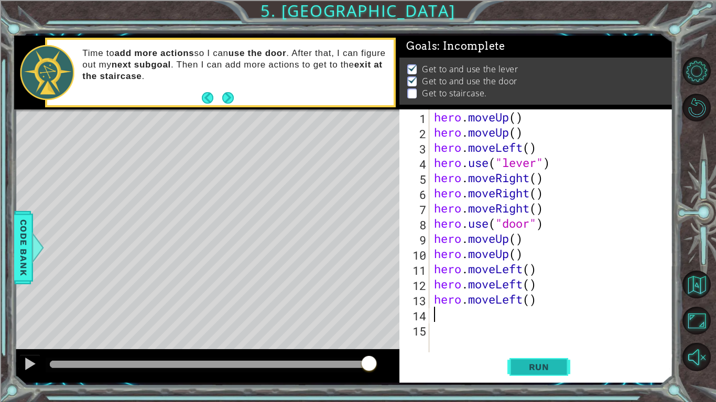
click at [561, 339] on button "Run" at bounding box center [538, 367] width 63 height 27
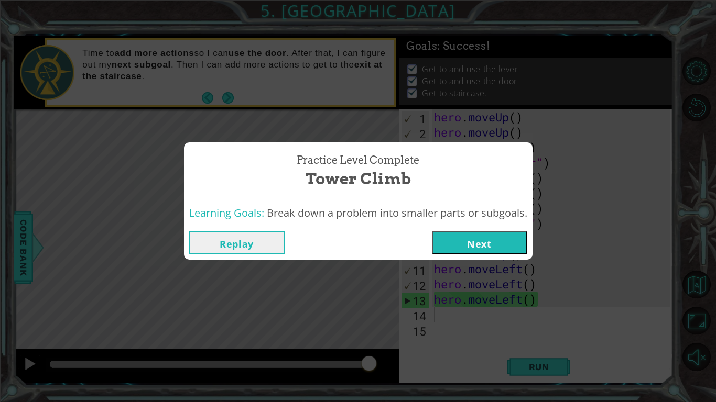
click at [501, 249] on button "Next" at bounding box center [479, 243] width 95 height 24
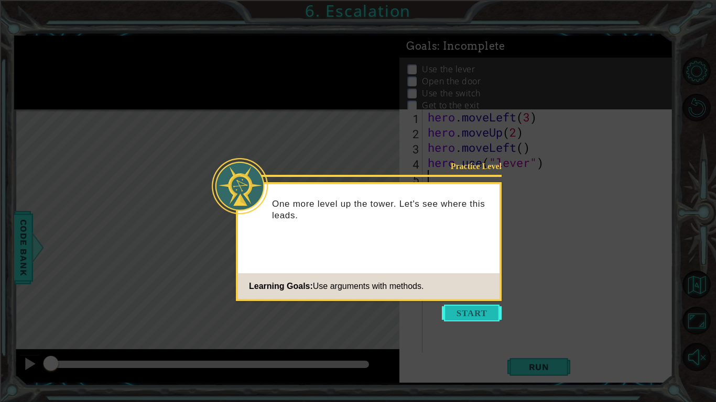
click at [484, 313] on button "Start" at bounding box center [472, 313] width 60 height 17
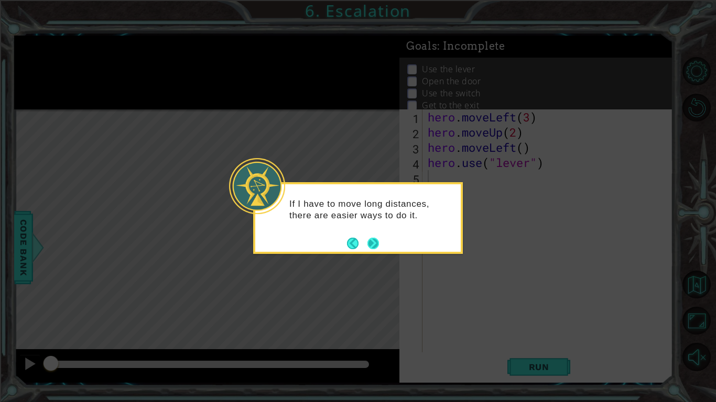
click at [373, 245] on button "Next" at bounding box center [373, 243] width 16 height 16
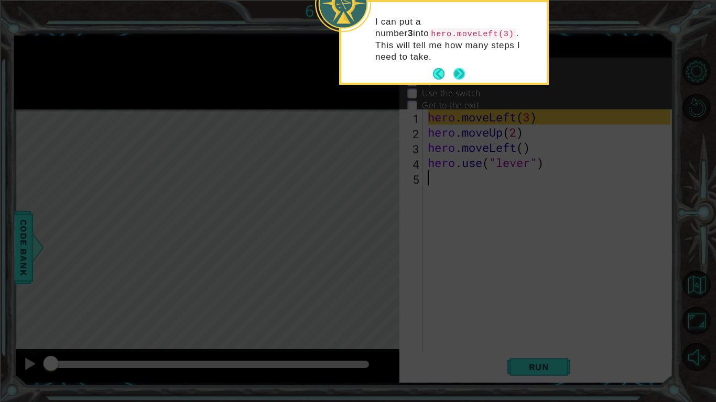
click at [459, 65] on button "Next" at bounding box center [459, 74] width 18 height 18
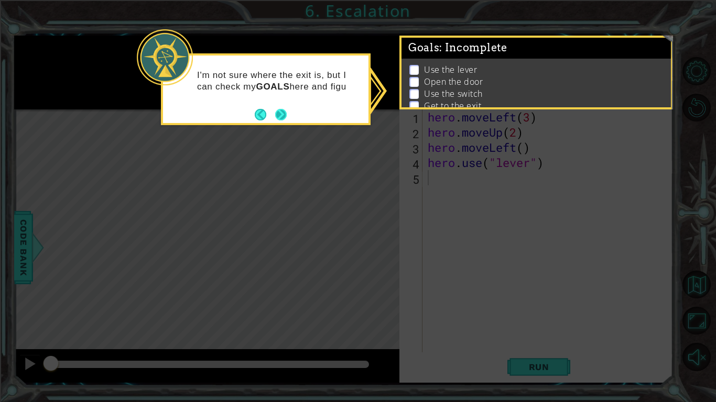
click at [279, 115] on button "Next" at bounding box center [281, 114] width 13 height 13
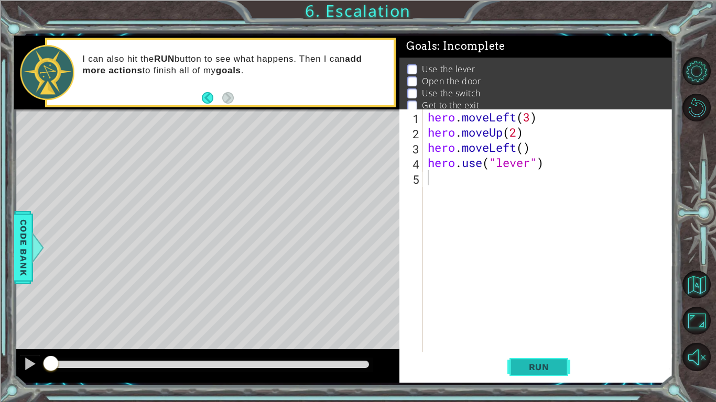
click at [557, 339] on span "Run" at bounding box center [538, 367] width 41 height 10
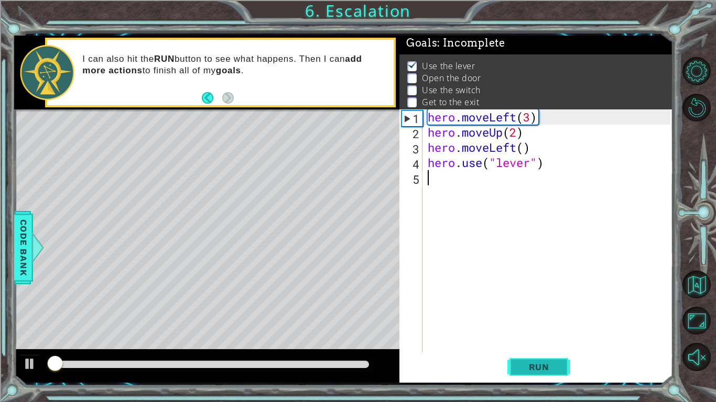
scroll to position [4, 0]
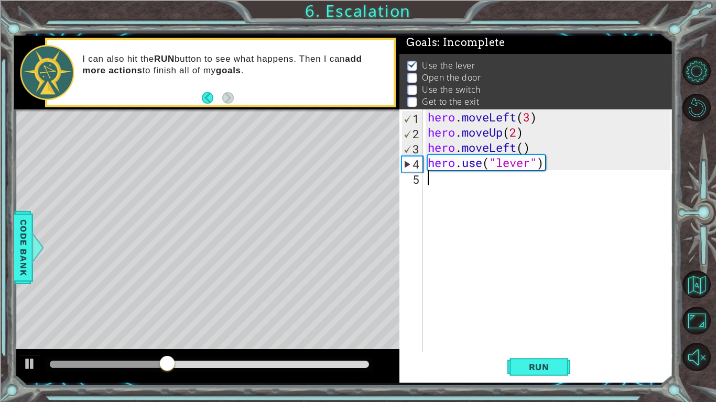
click at [523, 190] on div "hero . moveLeft ( 3 ) hero . moveUp ( 2 ) hero . moveLeft ( ) hero . use ( "lev…" at bounding box center [551, 247] width 250 height 274
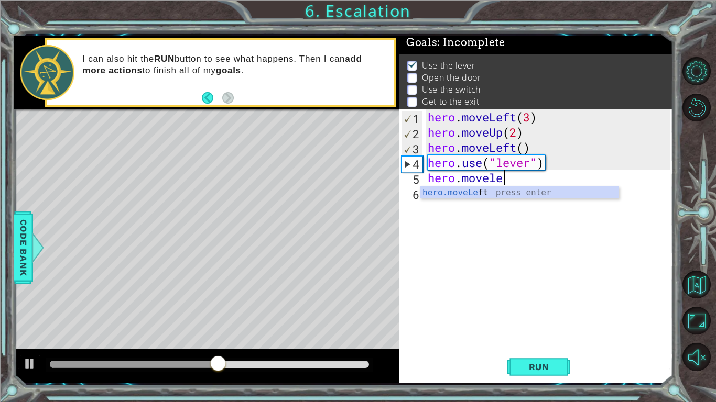
scroll to position [0, 3]
click at [513, 193] on div "hero.moveLeft press enter" at bounding box center [519, 206] width 198 height 38
type textarea "hero.moveLeft(1)"
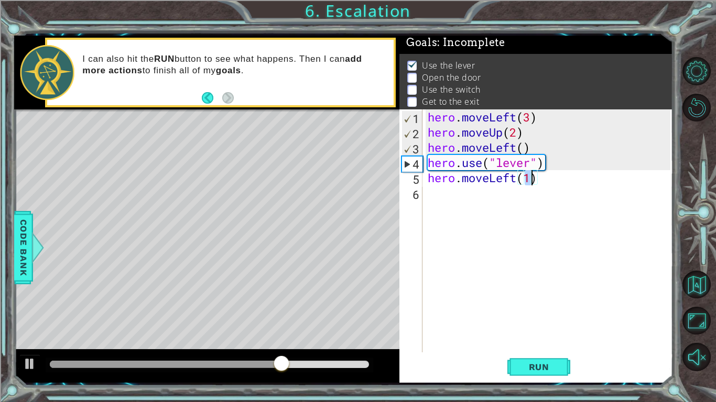
click at [465, 193] on div "hero . moveLeft ( 3 ) hero . moveUp ( 2 ) hero . moveLeft ( ) hero . use ( "lev…" at bounding box center [551, 247] width 250 height 274
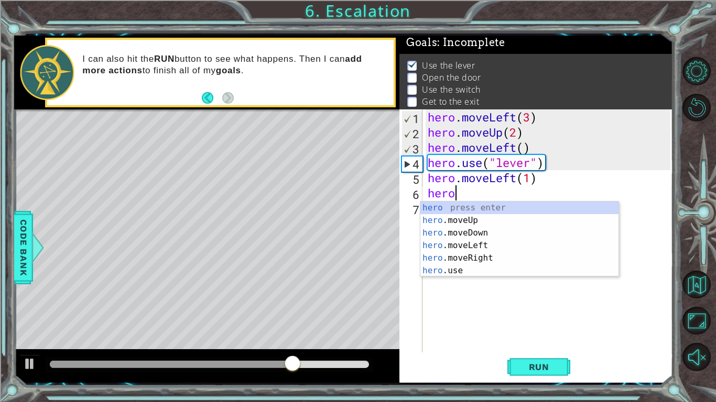
scroll to position [0, 1]
click at [467, 269] on div "hero press enter hero .moveUp press enter hero .moveDown press enter hero .move…" at bounding box center [519, 252] width 198 height 101
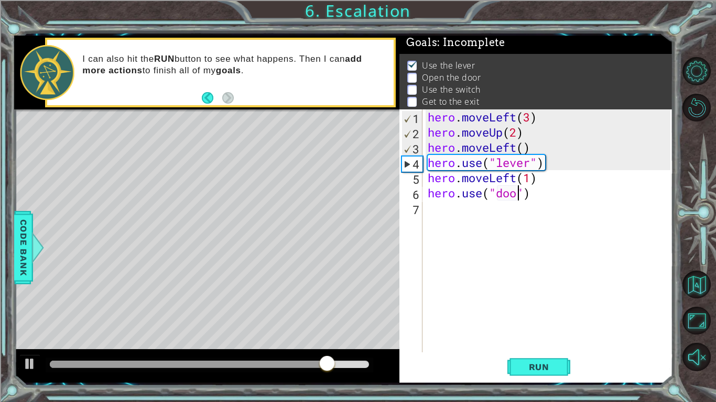
scroll to position [0, 4]
type textarea "hero.use("door")"
click at [544, 339] on button "Run" at bounding box center [538, 367] width 63 height 27
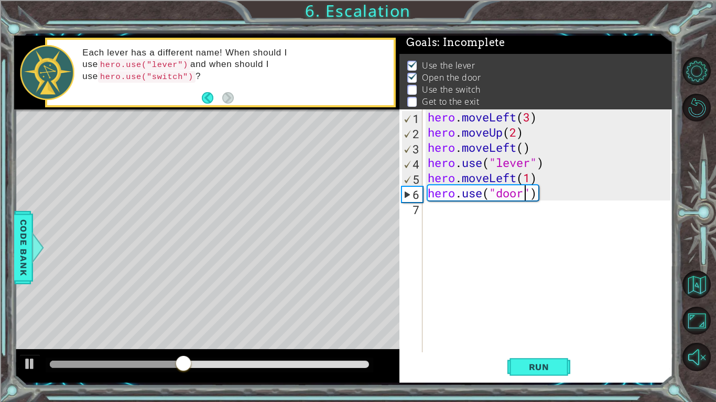
click at [493, 225] on div "hero . moveLeft ( 3 ) hero . moveUp ( 2 ) hero . moveLeft ( ) hero . use ( "lev…" at bounding box center [551, 247] width 250 height 274
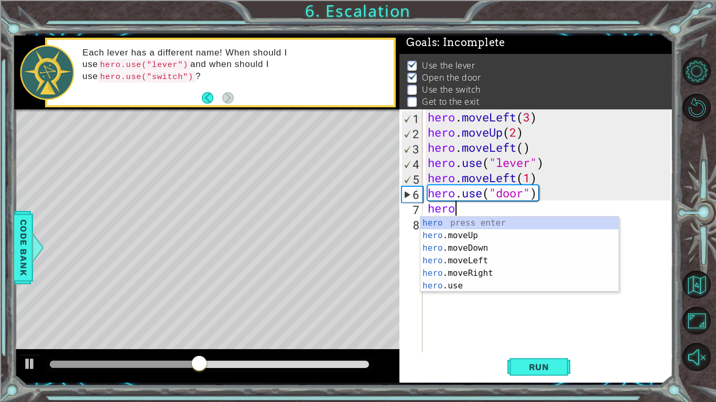
scroll to position [0, 1]
click at [513, 240] on div "hero press enter hero .moveUp press enter hero .moveDown press enter hero .move…" at bounding box center [519, 267] width 198 height 101
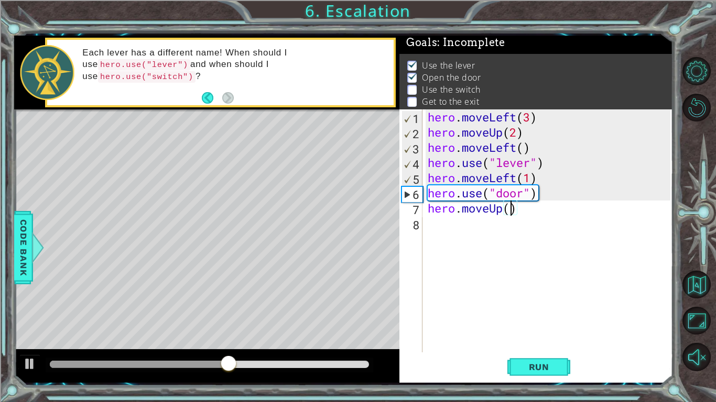
type textarea "hero.moveUp(2)"
click at [495, 224] on div "hero . moveLeft ( 3 ) hero . moveUp ( 2 ) hero . moveLeft ( ) hero . use ( "lev…" at bounding box center [551, 247] width 250 height 274
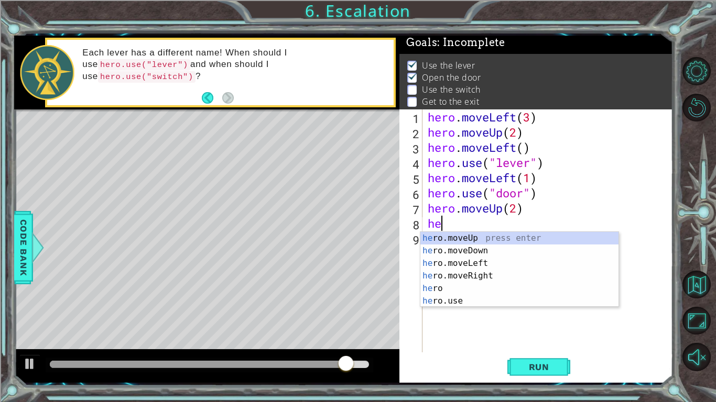
scroll to position [0, 1]
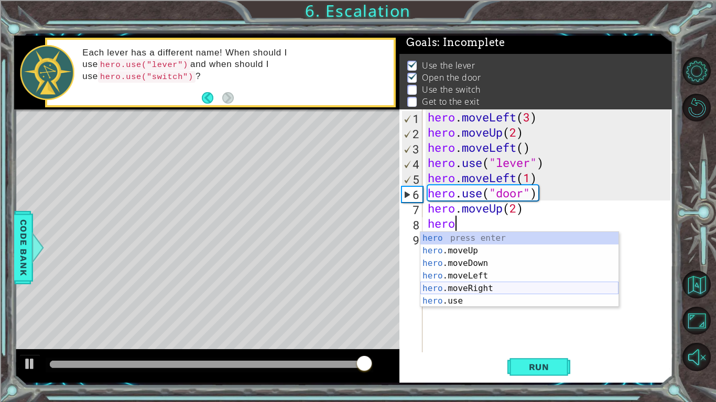
click at [487, 291] on div "hero press enter hero .moveUp press enter hero .moveDown press enter hero .move…" at bounding box center [519, 282] width 198 height 101
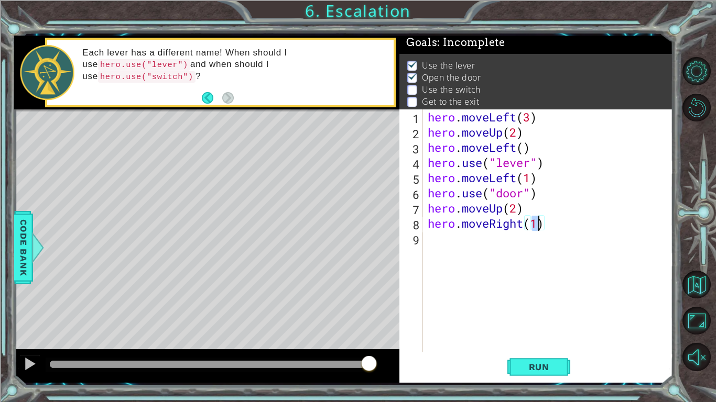
type textarea "hero.moveRight(2)"
click at [504, 251] on div "hero . moveLeft ( 3 ) hero . moveUp ( 2 ) hero . moveLeft ( ) hero . use ( "lev…" at bounding box center [551, 247] width 250 height 274
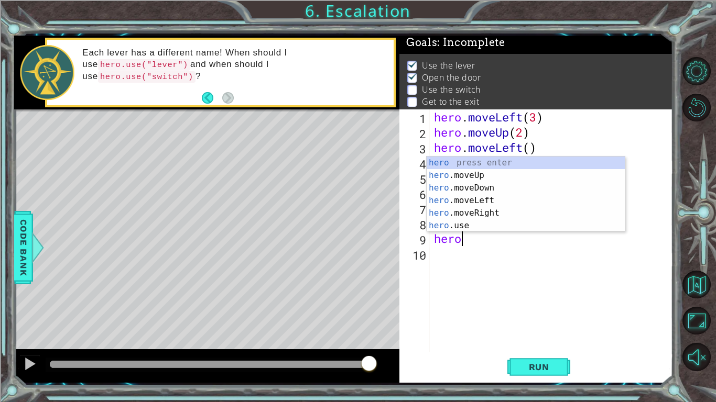
scroll to position [0, 1]
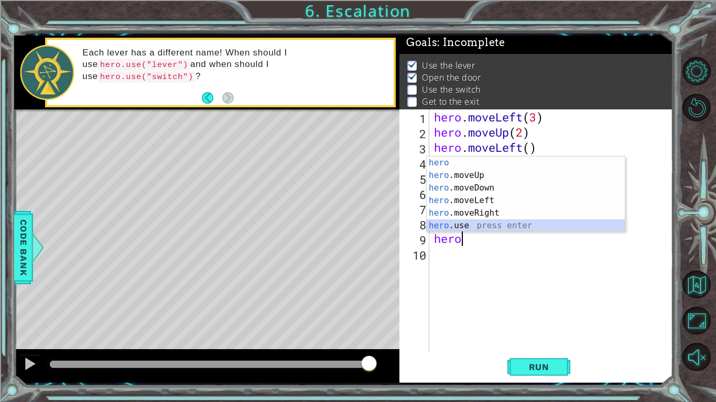
click at [482, 227] on div "hero press enter hero .moveUp press enter hero .moveDown press enter hero .move…" at bounding box center [526, 207] width 198 height 101
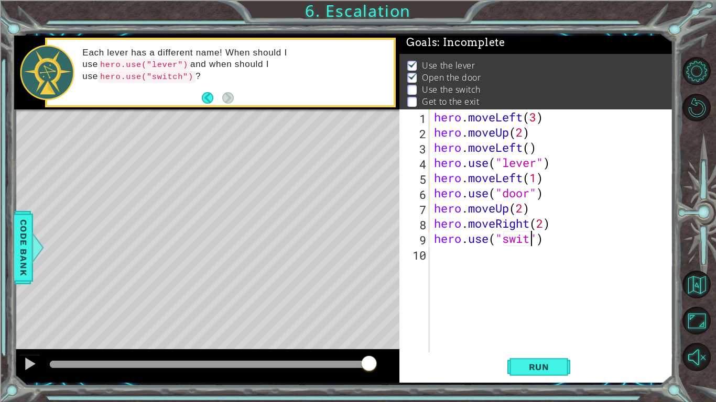
scroll to position [0, 5]
type textarea "hero.use("switch")"
click at [539, 339] on span "Run" at bounding box center [538, 367] width 41 height 10
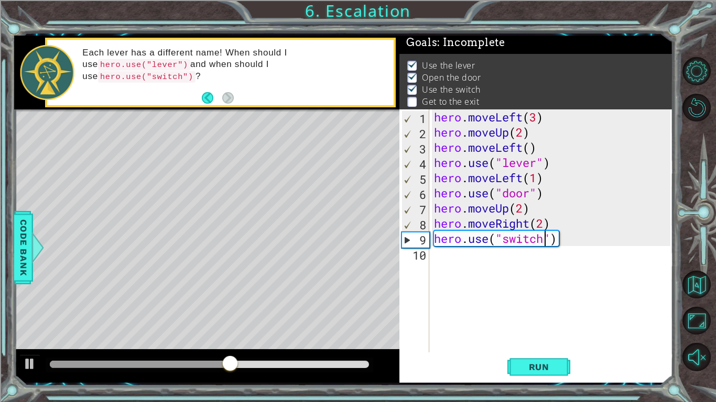
click at [501, 257] on div "hero . moveLeft ( 3 ) hero . moveUp ( 2 ) hero . moveLeft ( ) hero . use ( "lev…" at bounding box center [554, 247] width 244 height 274
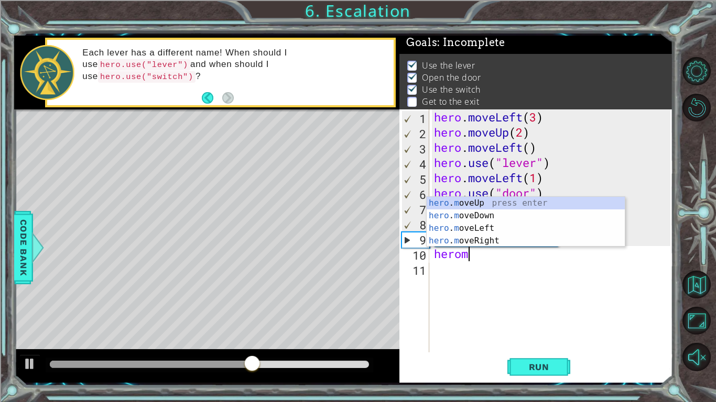
scroll to position [0, 1]
click at [493, 241] on div "hero . m oveUp press enter hero . m oveDown press enter hero . m oveLeft press …" at bounding box center [526, 234] width 198 height 75
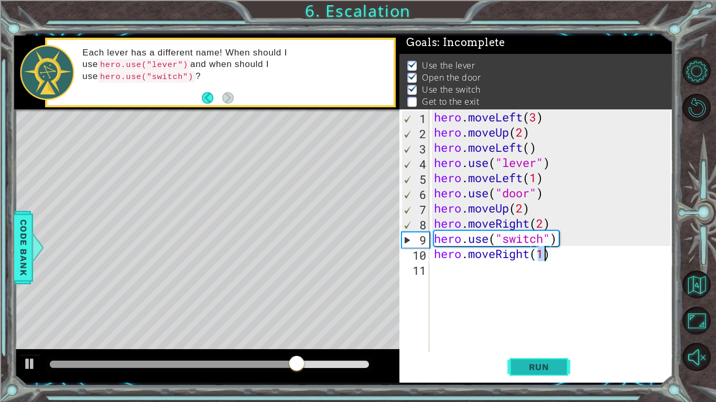
type textarea "hero.moveRight(1)"
click at [540, 339] on span "Run" at bounding box center [538, 367] width 41 height 10
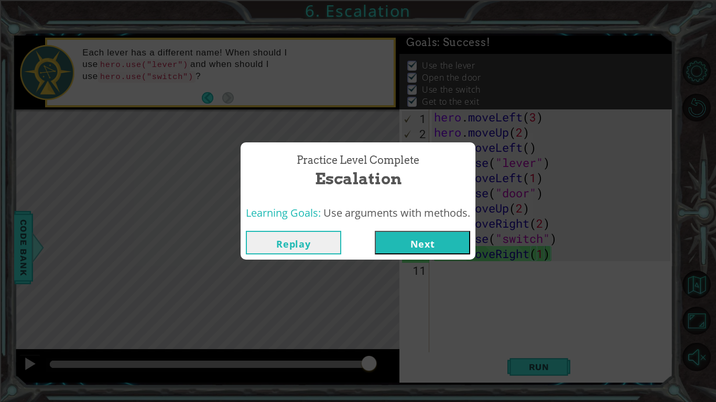
click at [444, 239] on button "Next" at bounding box center [422, 243] width 95 height 24
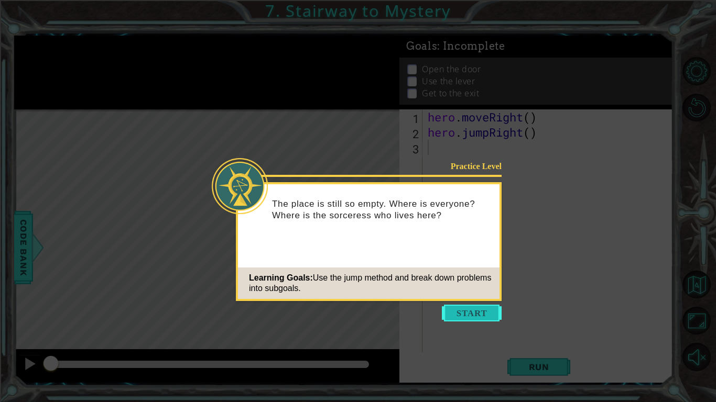
click at [471, 316] on button "Start" at bounding box center [472, 313] width 60 height 17
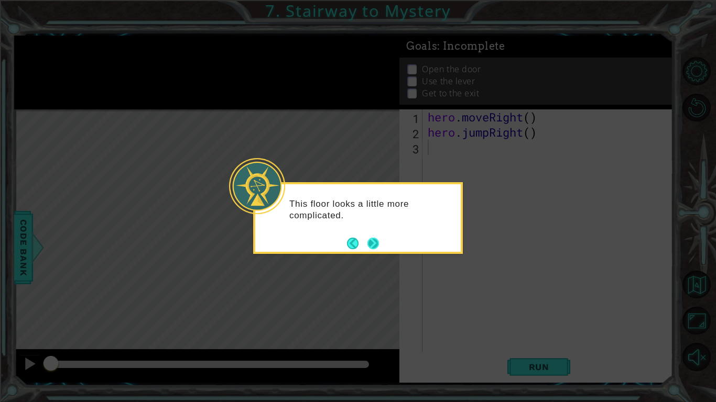
click at [371, 241] on button "Next" at bounding box center [373, 244] width 12 height 12
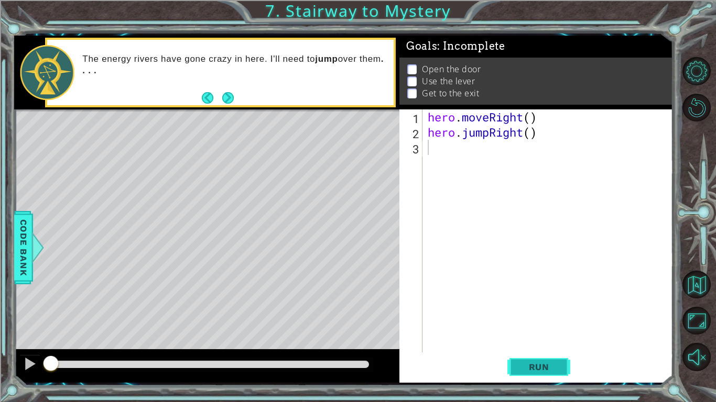
click at [538, 339] on span "Run" at bounding box center [538, 367] width 41 height 10
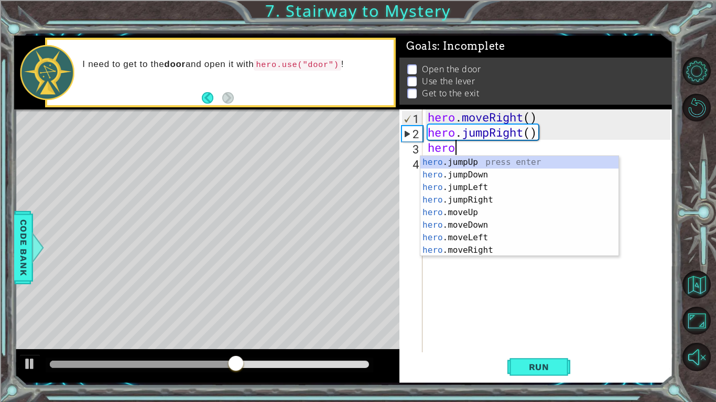
scroll to position [0, 1]
click at [492, 250] on div "hero .jumpUp press enter hero .jumpDown press enter hero .jumpLeft press enter …" at bounding box center [519, 219] width 198 height 126
type textarea "hero.moveRight(1)"
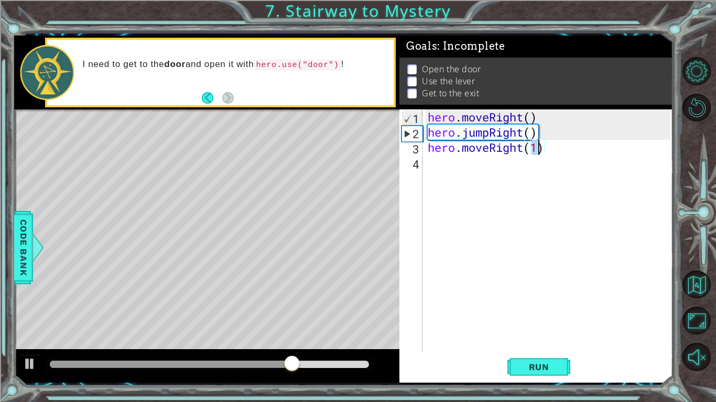
click at [520, 183] on div "hero . moveRight ( ) hero . jumpRight ( ) hero . moveRight ( 1 )" at bounding box center [551, 247] width 250 height 274
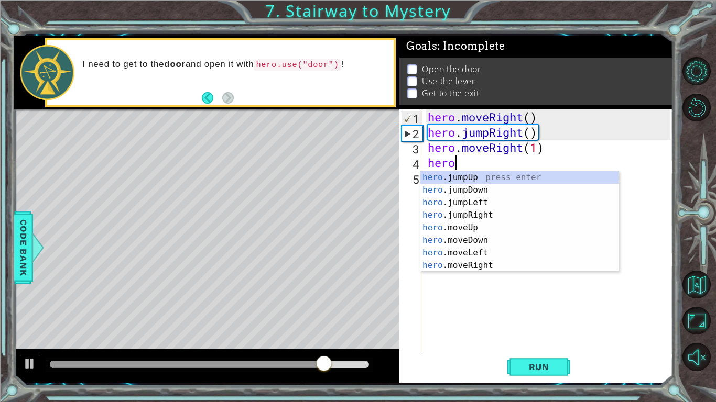
scroll to position [0, 1]
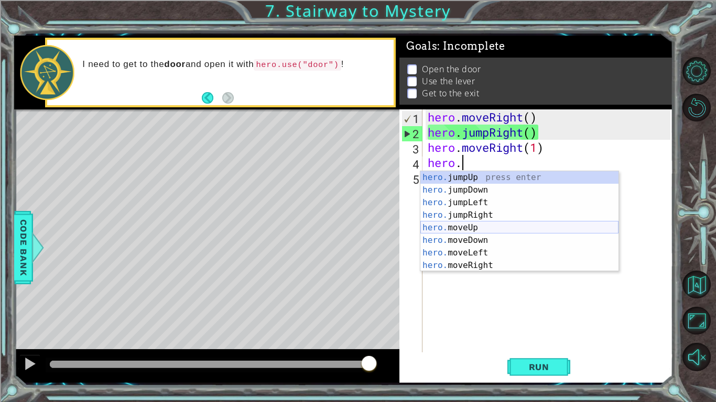
click at [481, 227] on div "hero. jumpUp press enter hero. jumpDown press enter hero. jumpLeft press enter …" at bounding box center [519, 234] width 198 height 126
type textarea "hero.moveUp(1)"
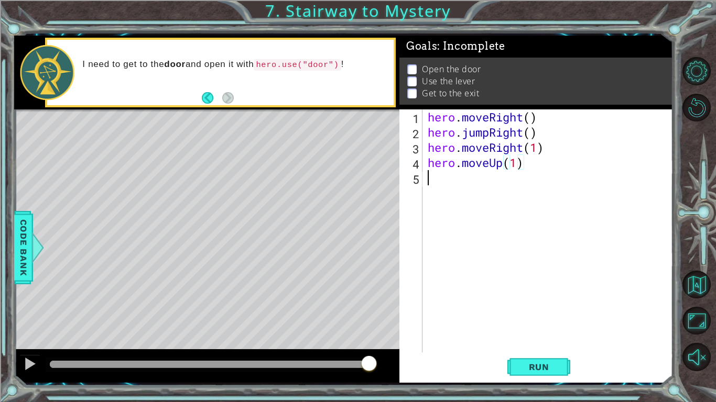
click at [485, 179] on div "hero . moveRight ( ) hero . jumpRight ( ) hero . moveRight ( 1 ) hero . moveUp …" at bounding box center [551, 247] width 250 height 274
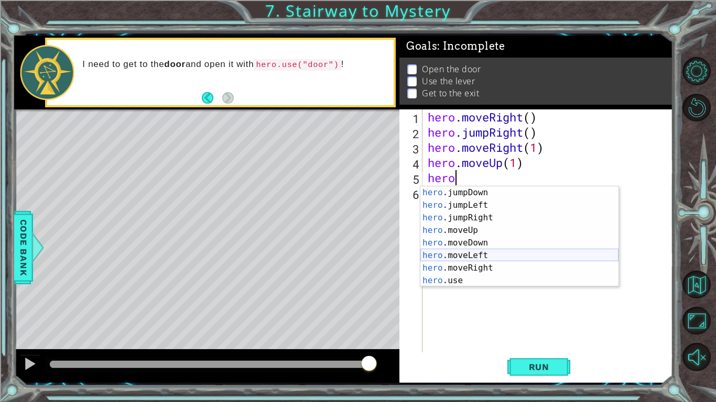
scroll to position [13, 0]
click at [499, 279] on div "hero .jumpDown press enter hero .jumpLeft press enter hero .jumpRight press ent…" at bounding box center [519, 250] width 198 height 126
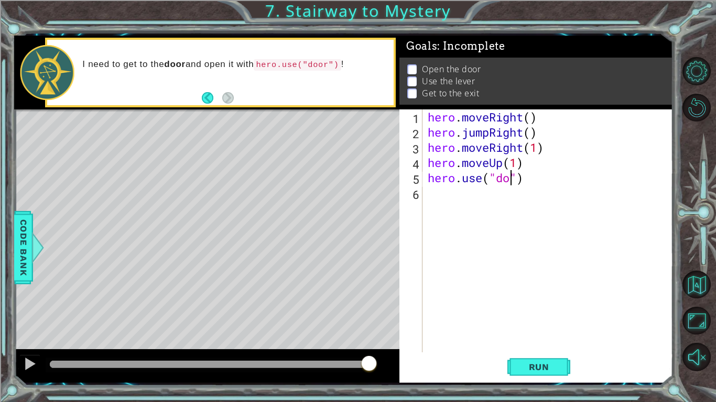
scroll to position [0, 4]
type textarea "hero.use("door")"
click at [552, 339] on button "Run" at bounding box center [538, 367] width 63 height 27
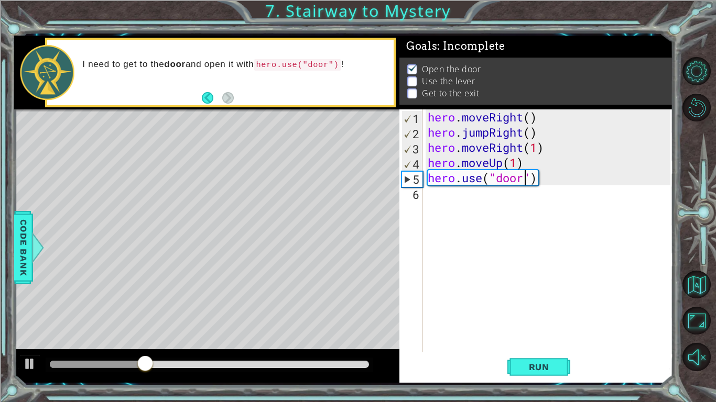
click at [488, 198] on div "hero . moveRight ( ) hero . jumpRight ( ) hero . moveRight ( 1 ) hero . moveUp …" at bounding box center [551, 247] width 250 height 274
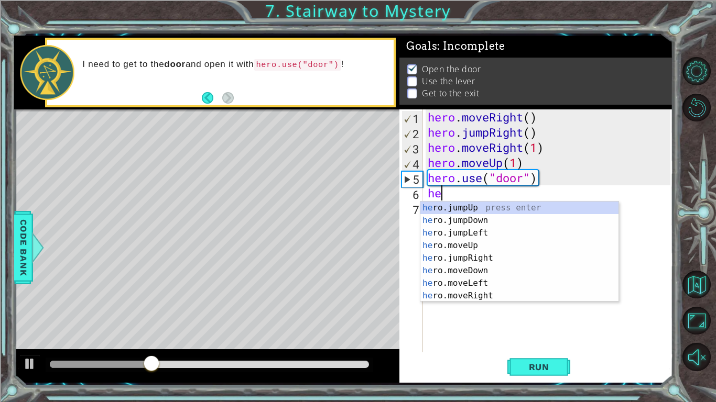
scroll to position [0, 1]
click at [480, 259] on div "hero .jumpUp press enter hero .jumpDown press enter hero .jumpLeft press enter …" at bounding box center [519, 265] width 198 height 126
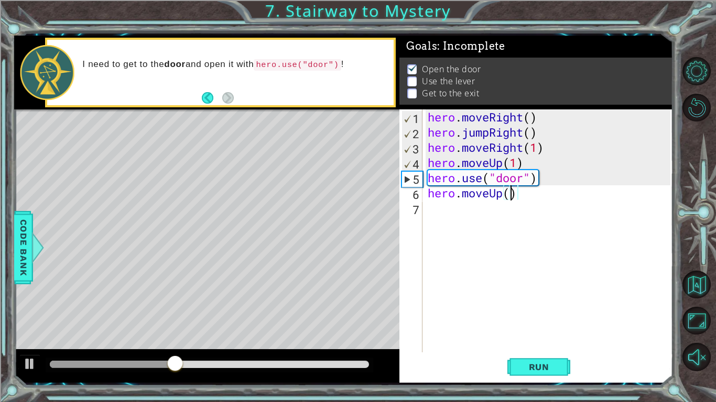
type textarea "hero.moveUp(2)"
click at [485, 212] on div "hero . moveRight ( ) hero . jumpRight ( ) hero . moveRight ( 1 ) hero . moveUp …" at bounding box center [551, 247] width 250 height 274
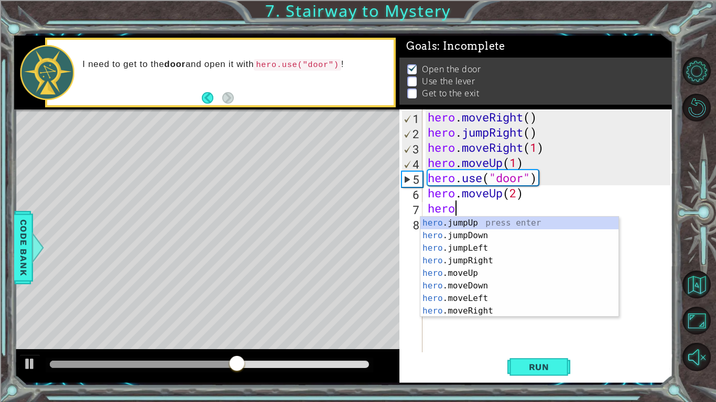
scroll to position [0, 1]
click at [484, 297] on div "hero .jumpUp press enter hero .jumpDown press enter hero .jumpLeft press enter …" at bounding box center [519, 280] width 198 height 126
type textarea "hero.moveLeft(1)"
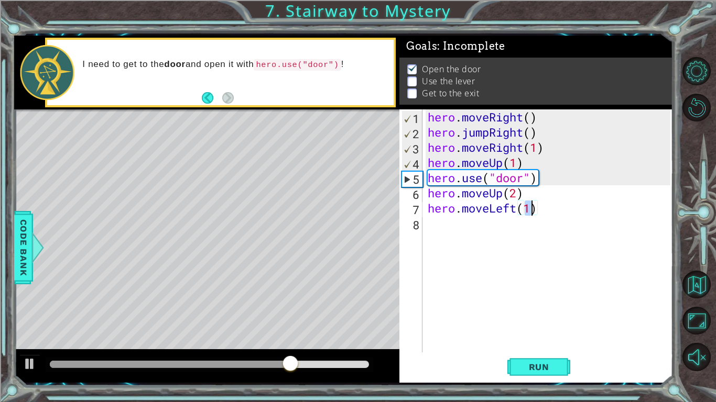
click at [472, 229] on div "hero . moveRight ( ) hero . jumpRight ( ) hero . moveRight ( 1 ) hero . moveUp …" at bounding box center [551, 247] width 250 height 274
type textarea "e"
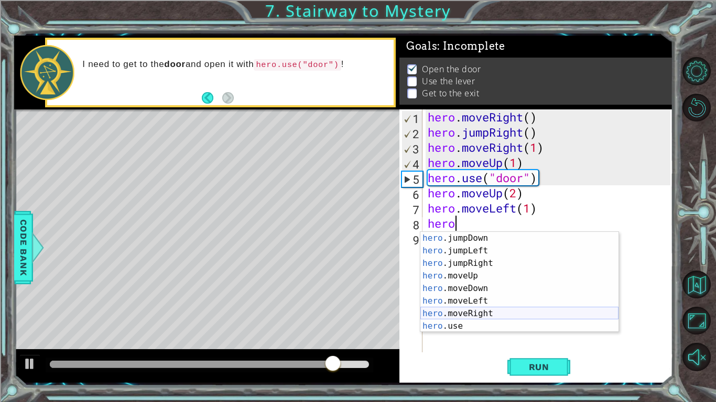
scroll to position [13, 0]
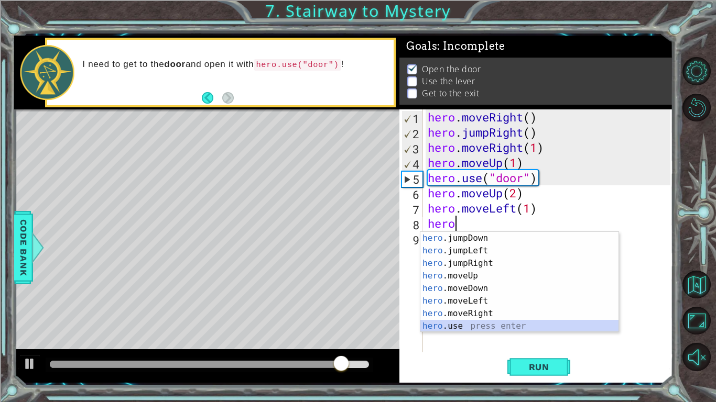
click at [485, 326] on div "hero .jumpDown press enter hero .jumpLeft press enter hero .jumpRight press ent…" at bounding box center [519, 295] width 198 height 126
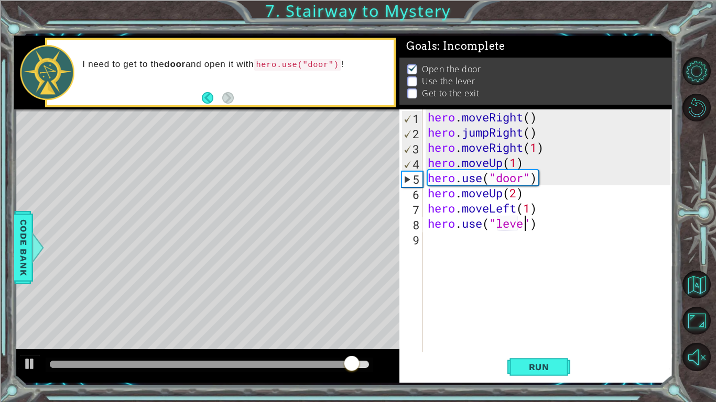
type textarea "hero.use("lever")"
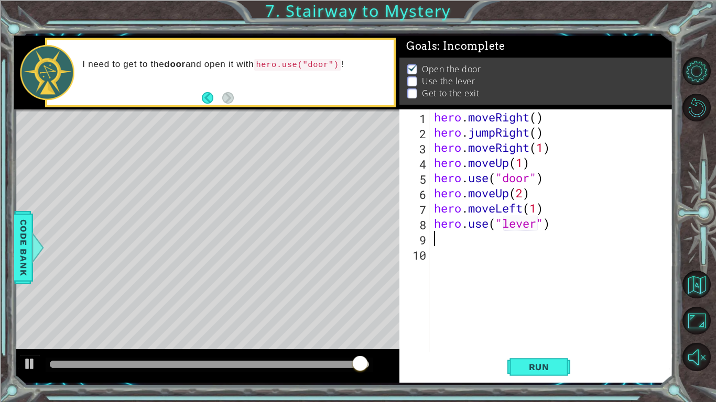
scroll to position [0, 0]
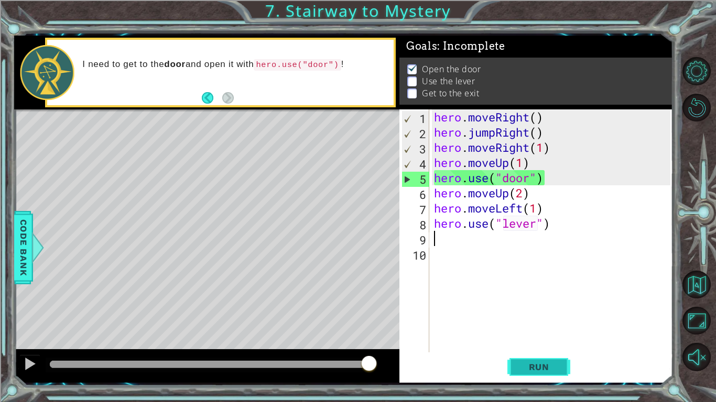
click at [559, 339] on span "Run" at bounding box center [538, 367] width 41 height 10
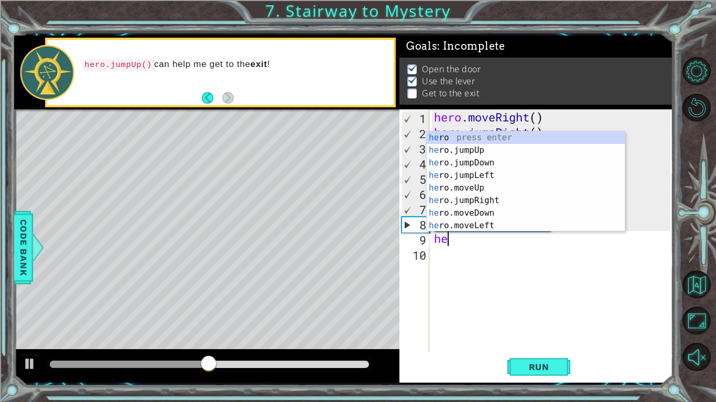
scroll to position [0, 1]
click at [488, 229] on div "hero press enter hero .jumpUp press enter hero .jumpDown press enter hero .jump…" at bounding box center [526, 195] width 198 height 126
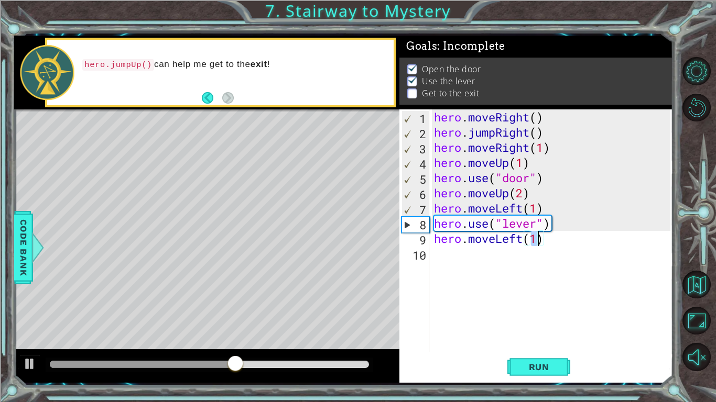
type textarea "hero.moveLeft(2)"
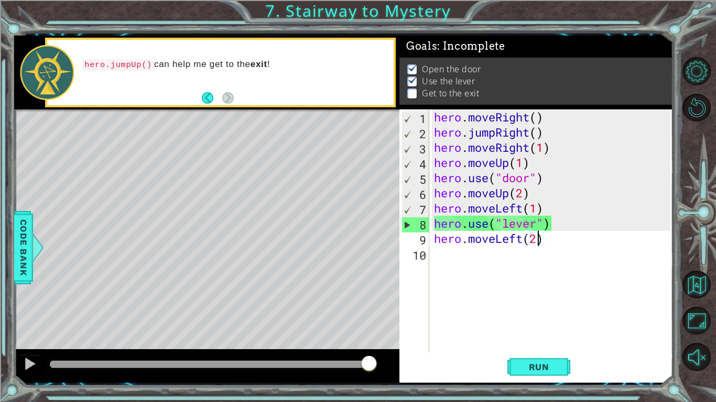
click at [483, 253] on div "hero . moveRight ( ) hero . jumpRight ( ) hero . moveRight ( 1 ) hero . moveUp …" at bounding box center [554, 247] width 244 height 274
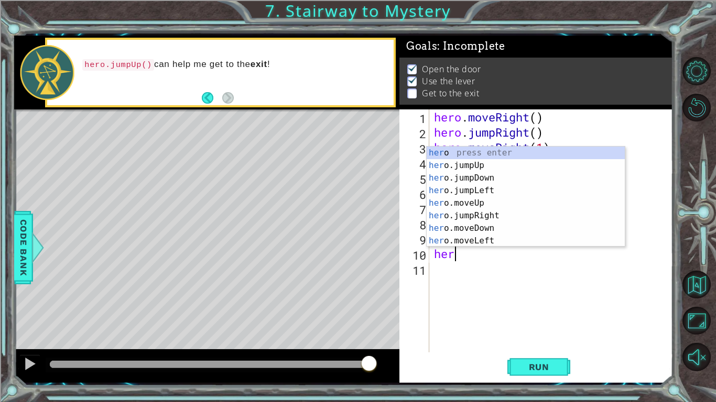
type textarea "hero"
click at [478, 162] on div "hero press enter hero .jumpUp press enter hero .jumpDown press enter hero .jump…" at bounding box center [526, 210] width 198 height 126
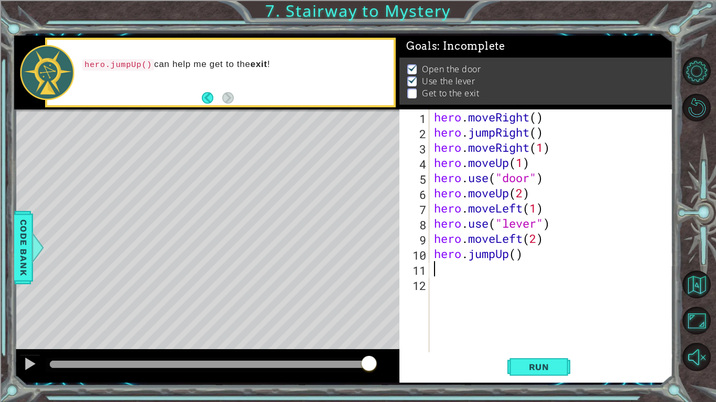
click at [517, 259] on div "hero . moveRight ( ) hero . jumpRight ( ) hero . moveRight ( 1 ) hero . moveUp …" at bounding box center [554, 247] width 244 height 274
type textarea "hero.jumpUp()"
click at [459, 270] on div "hero . moveRight ( ) hero . jumpRight ( ) hero . moveRight ( 1 ) hero . moveUp …" at bounding box center [554, 247] width 244 height 274
click at [561, 339] on button "Run" at bounding box center [538, 367] width 63 height 27
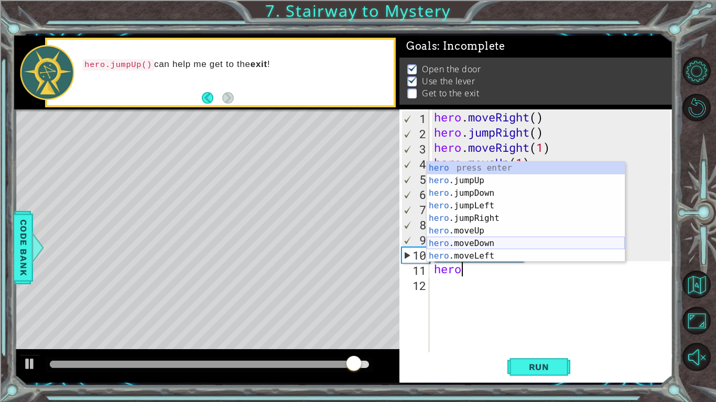
scroll to position [25, 0]
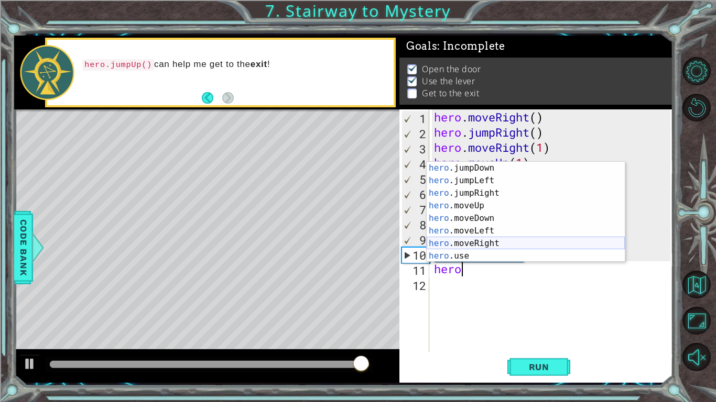
click at [499, 240] on div "hero .jumpDown press enter hero .jumpLeft press enter hero .jumpRight press ent…" at bounding box center [526, 225] width 198 height 126
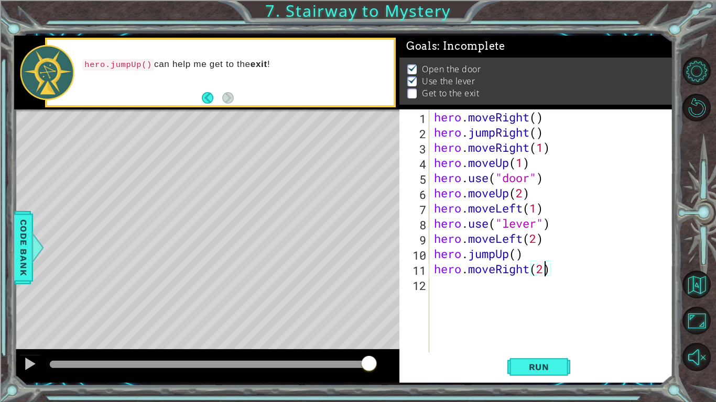
scroll to position [0, 5]
type textarea "hero.moveRight(2)"
click at [561, 339] on button "Run" at bounding box center [538, 367] width 63 height 27
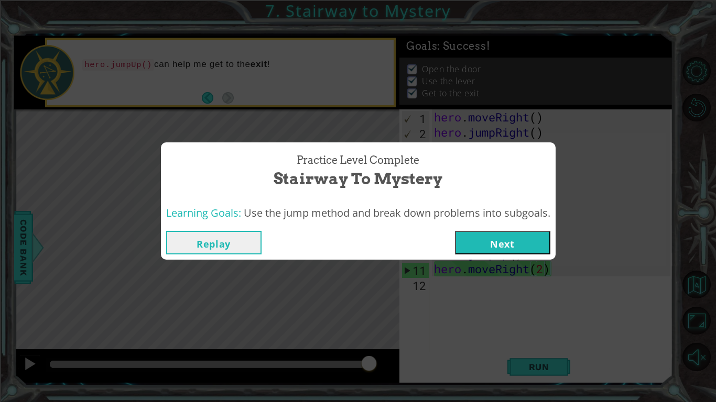
click at [526, 249] on button "Next" at bounding box center [502, 243] width 95 height 24
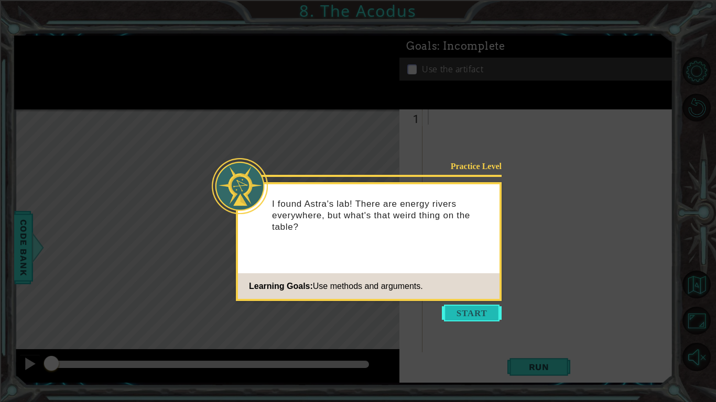
click at [471, 311] on button "Start" at bounding box center [472, 313] width 60 height 17
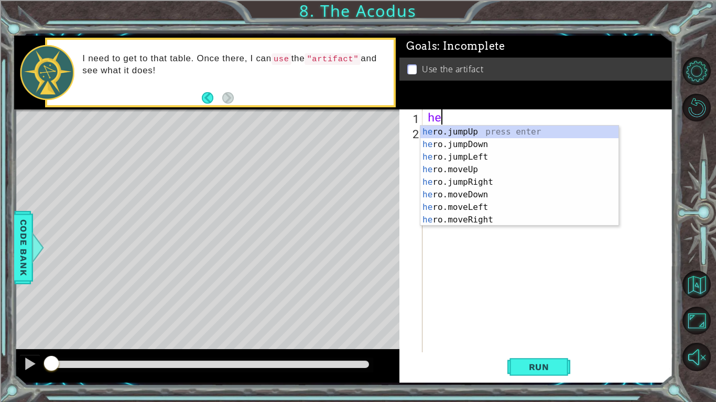
type textarea "h"
click at [482, 181] on div "hero .jumpUp press enter hero .jumpDown press enter hero .jumpLeft press enter …" at bounding box center [519, 189] width 198 height 126
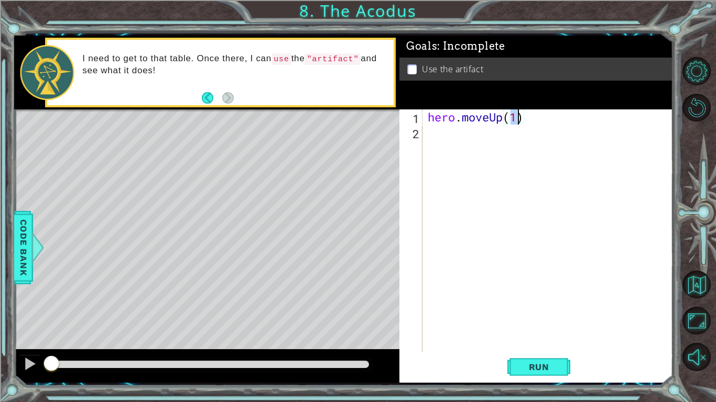
type textarea "hero.moveUp(2)"
click at [492, 139] on div "hero . moveUp ( 2 )" at bounding box center [551, 247] width 250 height 274
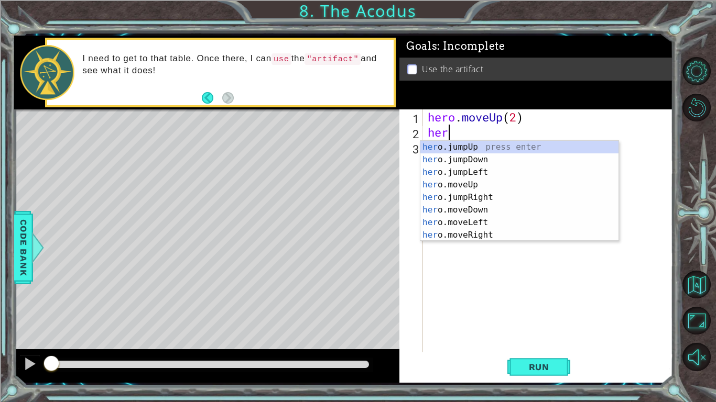
scroll to position [0, 1]
click at [484, 223] on div "hero .jumpUp press enter hero .jumpDown press enter hero .jumpLeft press enter …" at bounding box center [519, 204] width 198 height 126
type textarea "hero.moveLeft(1)"
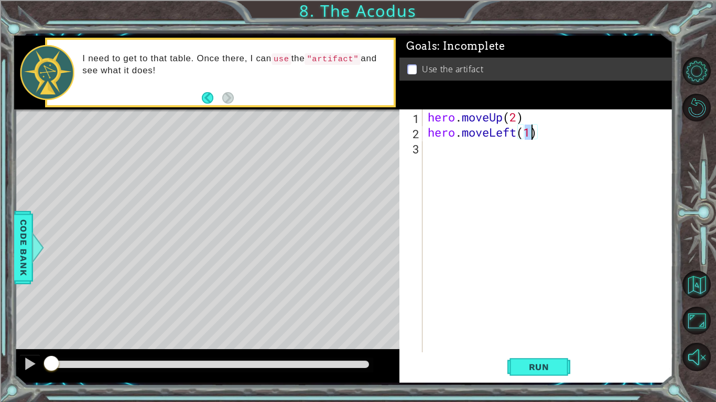
click at [484, 144] on div "hero . moveUp ( 2 ) hero . moveLeft ( 1 )" at bounding box center [551, 247] width 250 height 274
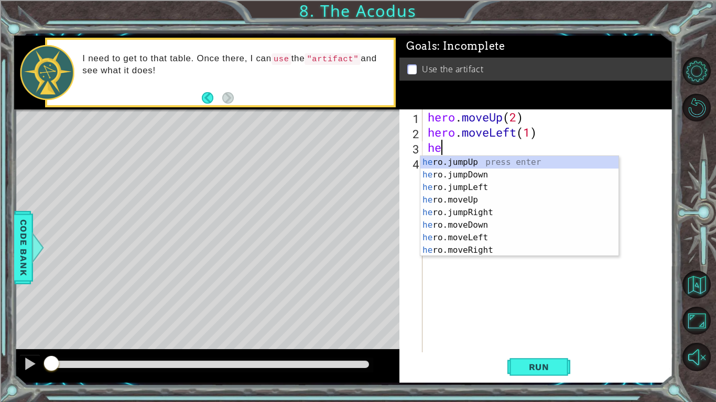
type textarea "hero"
click at [486, 172] on div "hero .jumpUp press enter hero .jumpDown press enter hero .jumpLeft press enter …" at bounding box center [519, 219] width 198 height 126
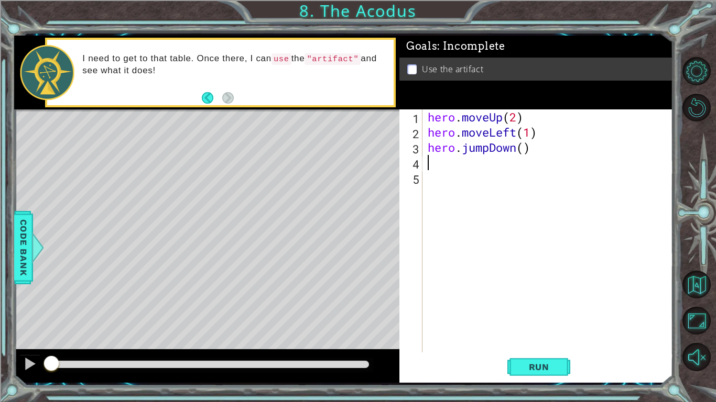
scroll to position [0, 0]
click at [521, 150] on div "hero . moveUp ( 2 ) hero . moveLeft ( 1 ) hero . jumpDown ( )" at bounding box center [551, 247] width 250 height 274
click at [526, 151] on div "hero . moveUp ( 2 ) hero . moveLeft ( 1 ) hero . jumpDown ( )" at bounding box center [551, 247] width 250 height 274
type textarea "hero.jumpDown(2)"
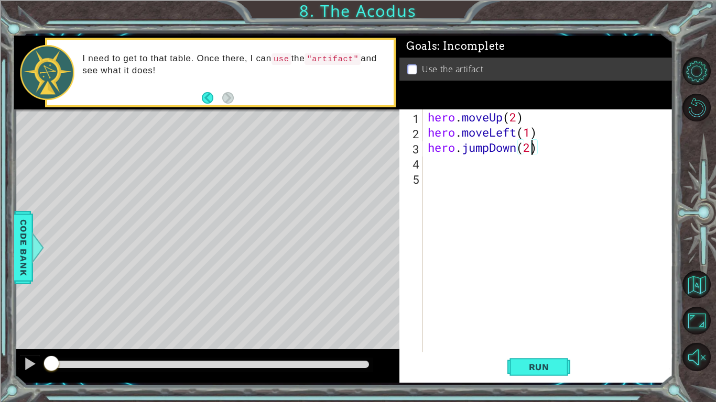
click at [517, 165] on div "hero . moveUp ( 2 ) hero . moveLeft ( 1 ) hero . jumpDown ( 2 )" at bounding box center [551, 247] width 250 height 274
click at [489, 153] on div "hero . moveUp ( 2 ) hero . moveLeft ( 1 ) hero . jumpDown ( 2 )" at bounding box center [551, 247] width 250 height 274
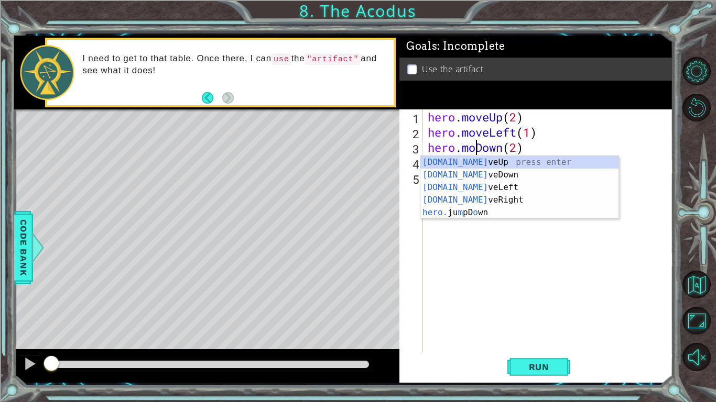
type textarea "hero.moveDown(2)"
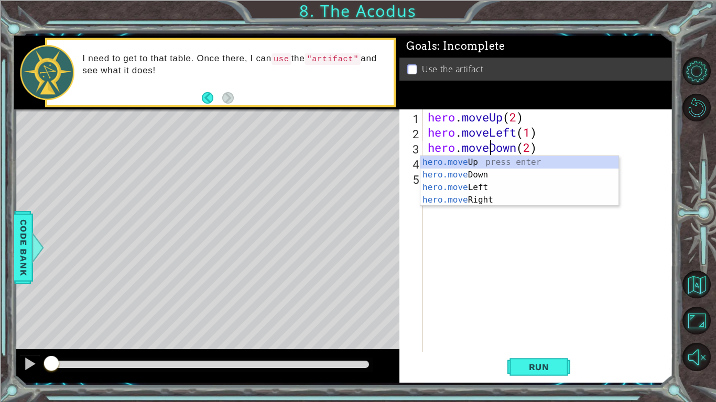
scroll to position [0, 3]
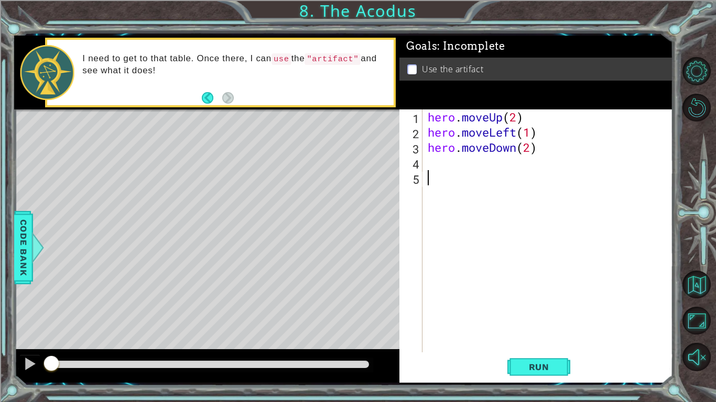
click at [492, 226] on div "hero . moveUp ( 2 ) hero . moveLeft ( 1 ) hero . moveDown ( 2 )" at bounding box center [551, 247] width 250 height 274
click at [477, 165] on div "hero . moveUp ( 2 ) hero . moveLeft ( 1 ) hero . moveDown ( 2 )" at bounding box center [551, 247] width 250 height 274
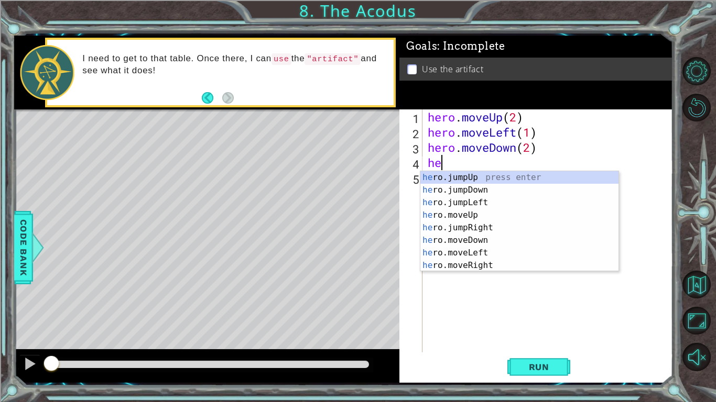
type textarea "hero"
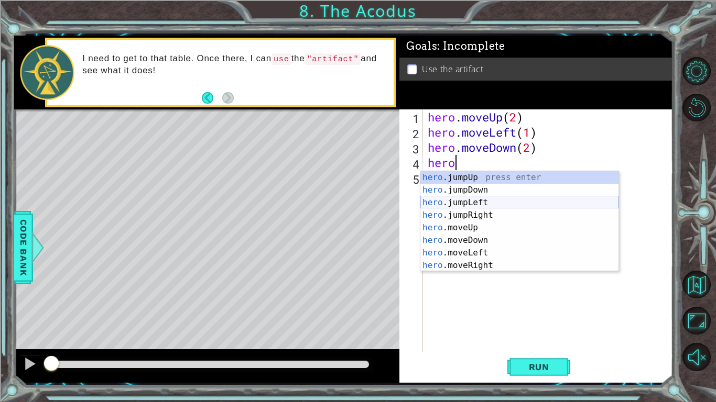
click at [479, 203] on div "hero .jumpUp press enter hero .jumpDown press enter hero .jumpLeft press enter …" at bounding box center [519, 234] width 198 height 126
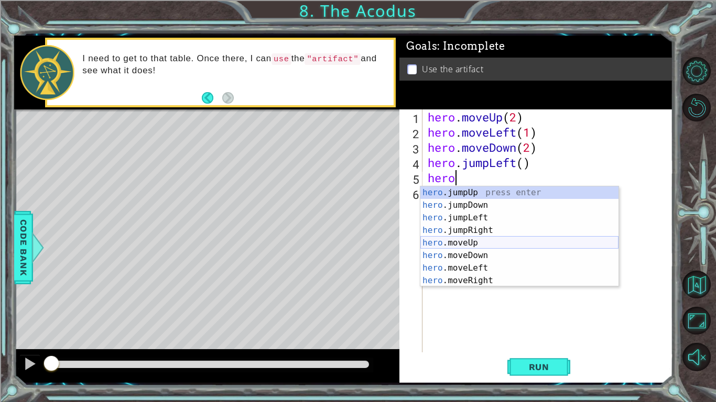
click at [488, 247] on div "hero .jumpUp press enter hero .jumpDown press enter hero .jumpLeft press enter …" at bounding box center [519, 250] width 198 height 126
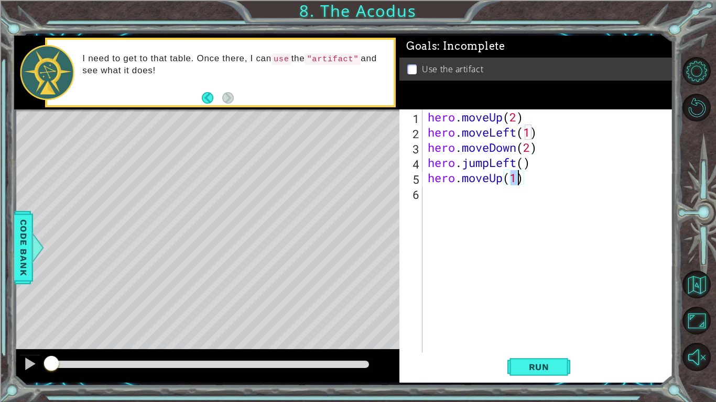
type textarea "hero.moveUp(2)"
click at [499, 202] on div "hero . moveUp ( 2 ) hero . moveLeft ( 1 ) hero . moveDown ( 2 ) hero . jumpLeft…" at bounding box center [551, 247] width 250 height 274
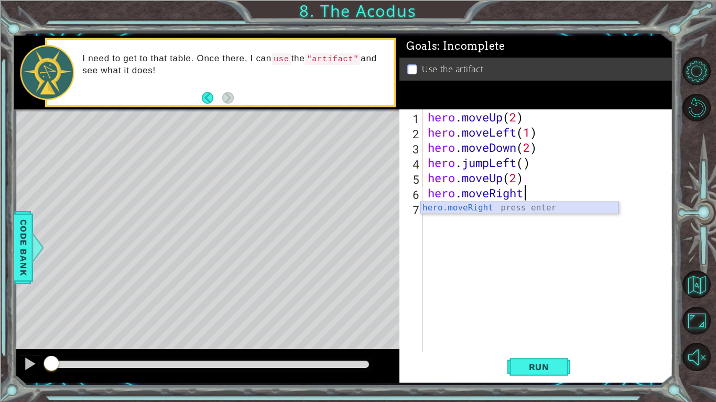
click at [520, 209] on div "hero.moveRight press enter" at bounding box center [519, 221] width 198 height 38
type textarea "hero.moveRight(1)"
click at [481, 205] on div "hero . moveUp ( 2 ) hero . moveLeft ( 1 ) hero . moveDown ( 2 ) hero . jumpLeft…" at bounding box center [551, 247] width 250 height 274
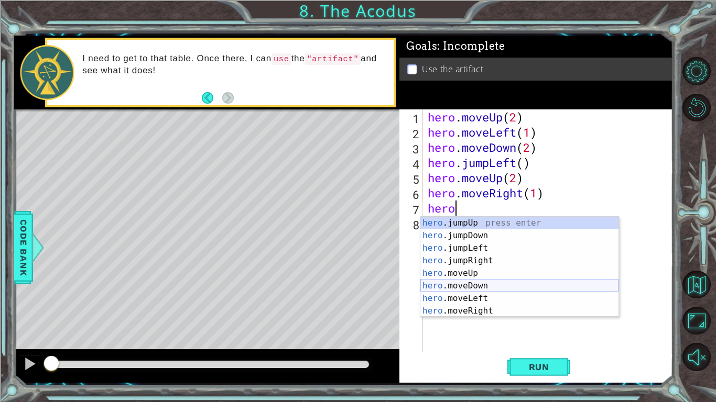
scroll to position [13, 0]
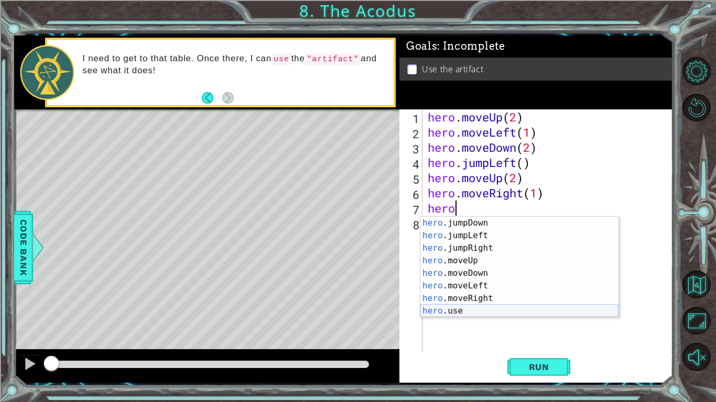
click at [487, 310] on div "hero .jumpDown press enter hero .jumpLeft press enter hero .jumpRight press ent…" at bounding box center [519, 280] width 198 height 126
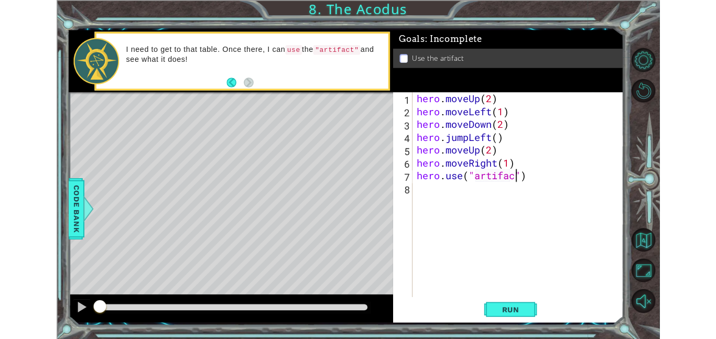
scroll to position [0, 5]
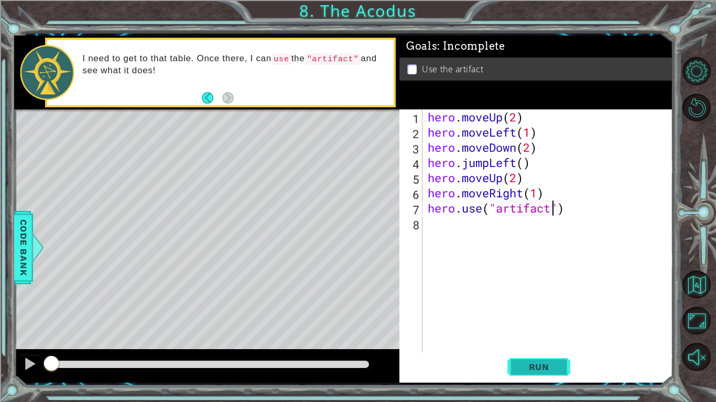
type textarea "hero.use("artifact")"
click at [535, 339] on span "Run" at bounding box center [538, 367] width 41 height 10
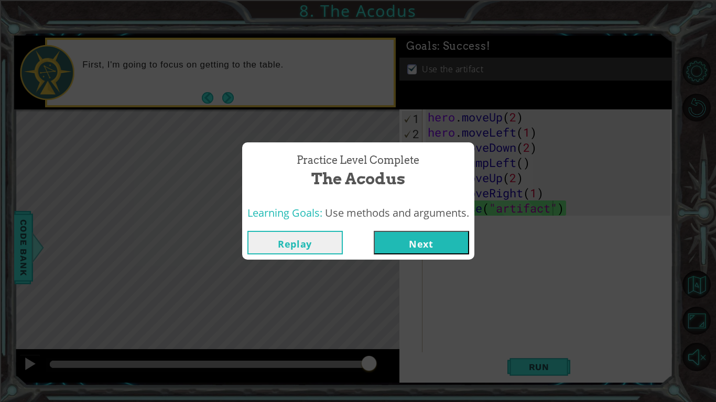
click at [444, 243] on button "Next" at bounding box center [421, 243] width 95 height 24
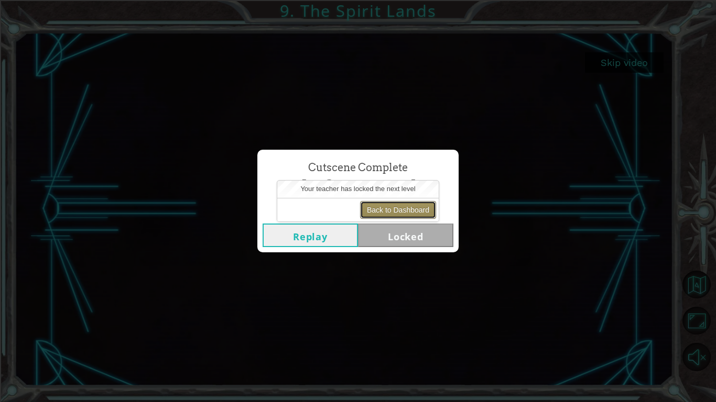
click at [375, 211] on button "Back to Dashboard" at bounding box center [398, 210] width 76 height 18
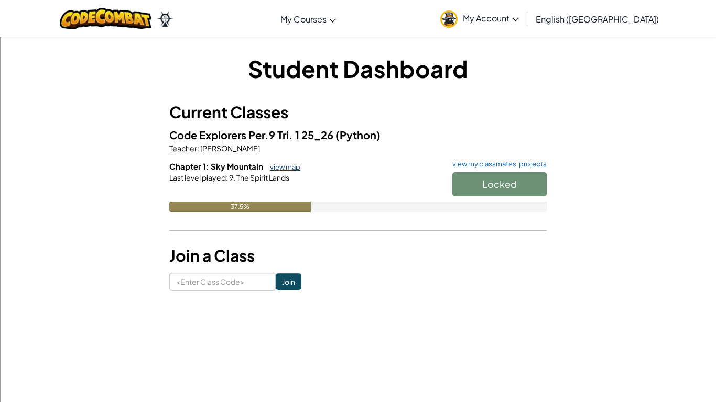
click at [279, 165] on link "view map" at bounding box center [283, 167] width 36 height 8
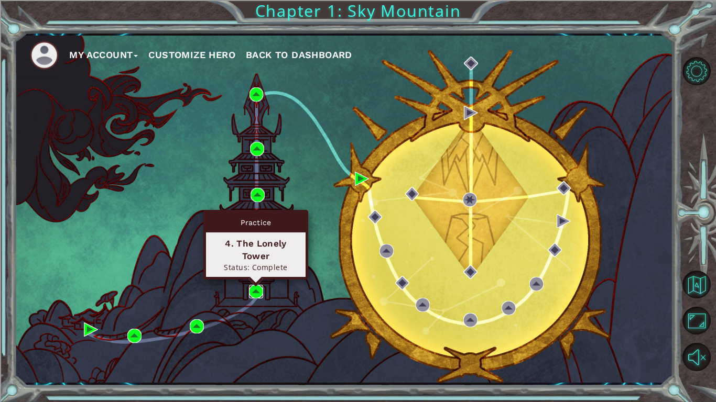
click at [255, 291] on img at bounding box center [256, 292] width 14 height 14
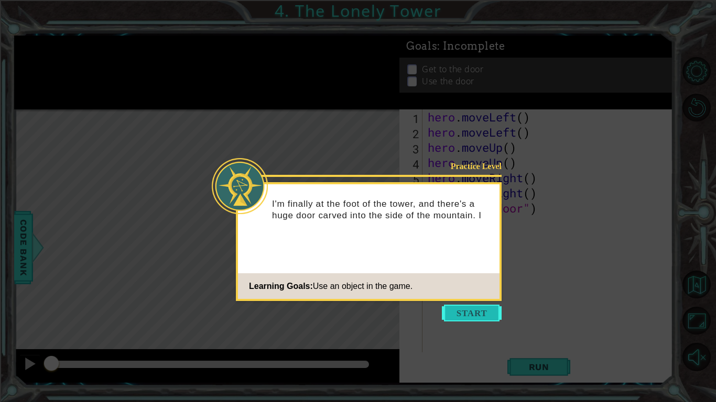
click at [469, 314] on button "Start" at bounding box center [472, 313] width 60 height 17
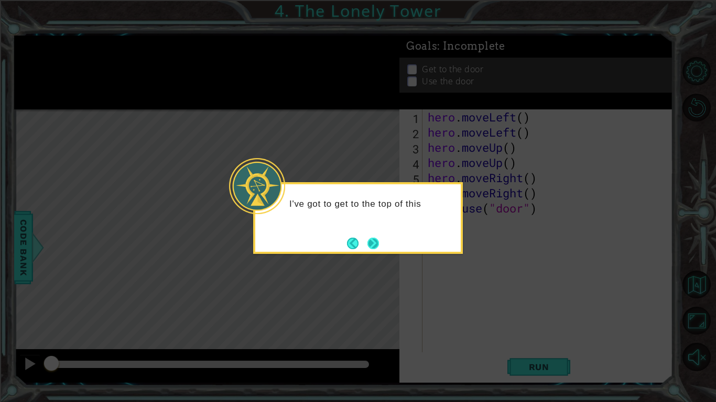
click at [376, 242] on button "Next" at bounding box center [373, 243] width 19 height 19
click at [373, 241] on button "Next" at bounding box center [373, 243] width 18 height 18
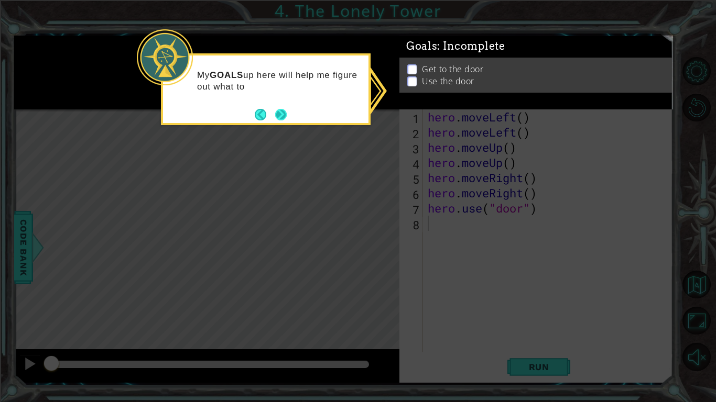
click at [278, 115] on button "Next" at bounding box center [280, 114] width 19 height 19
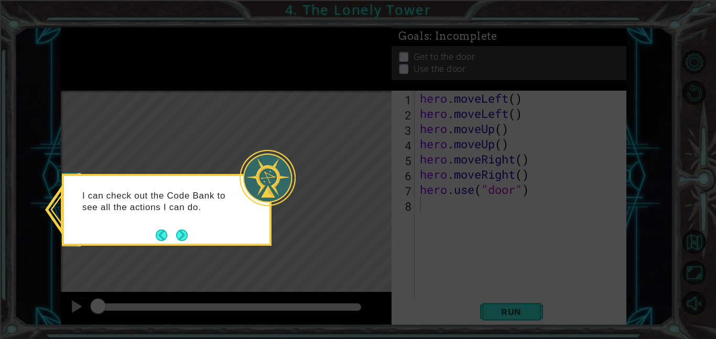
click at [263, 198] on div at bounding box center [268, 178] width 56 height 56
click at [183, 230] on button "Next" at bounding box center [181, 235] width 19 height 19
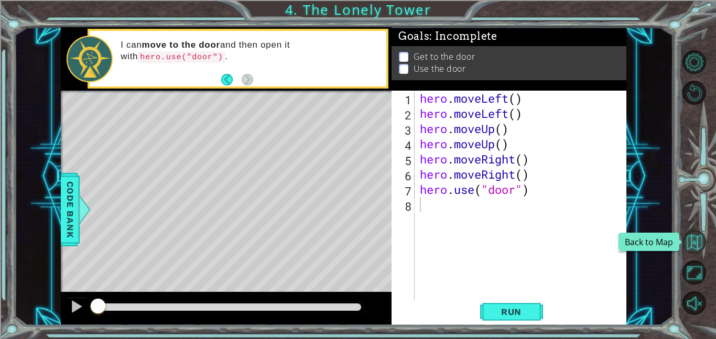
click at [695, 250] on button "Back to Map" at bounding box center [694, 242] width 24 height 24
